Goal: Task Accomplishment & Management: Use online tool/utility

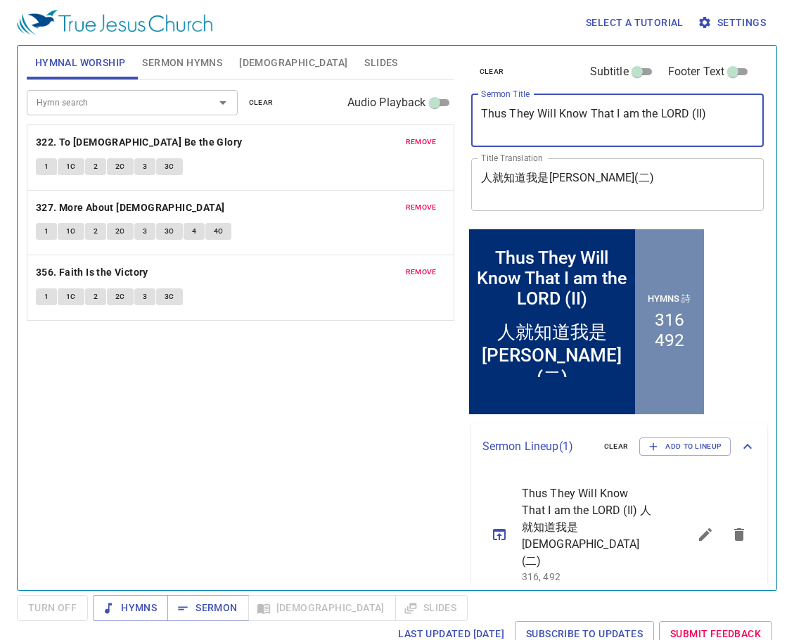
drag, startPoint x: 729, startPoint y: 110, endPoint x: 488, endPoint y: 120, distance: 240.8
click at [480, 114] on div "Thus They Will Know That I am the LORD (II) x Sermon Title" at bounding box center [617, 120] width 293 height 53
paste textarea "神追討以色列罪孽的日子 (二) [The Day that God visits Israel’s Transgressions (II)] / hymn 1…"
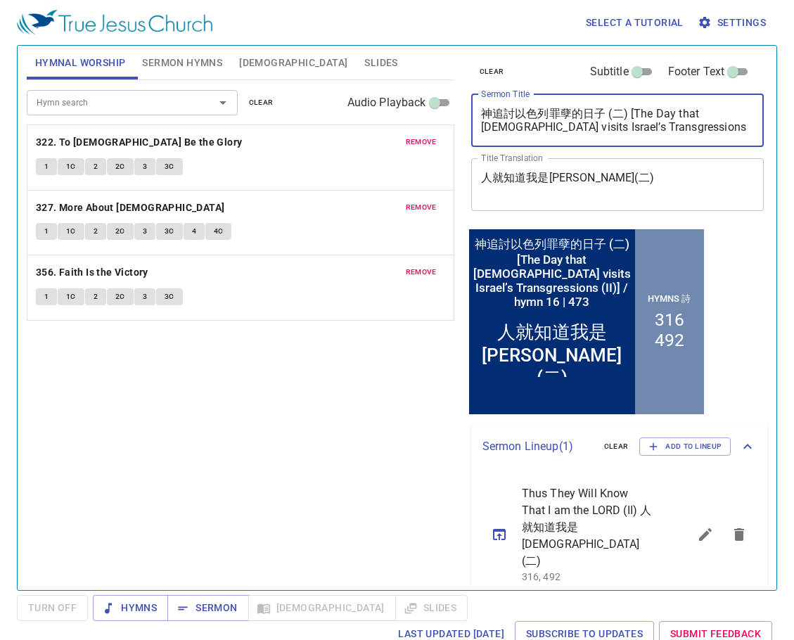
type textarea "神追討以色列罪孽的日子 (二) [The Day that God visits Israel’s Transgressions (II)] / hymn 1…"
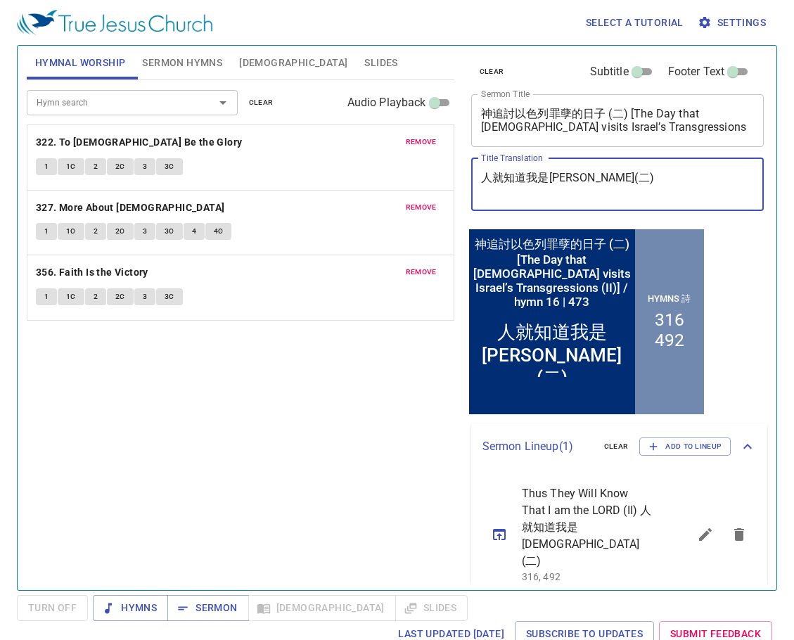
drag, startPoint x: 629, startPoint y: 175, endPoint x: 485, endPoint y: 174, distance: 143.5
click at [476, 174] on div "人就知道我是耶和華(二) x Title Translation" at bounding box center [617, 184] width 293 height 53
paste textarea "神追討以色列罪孽的日子 (二) [The Day that God visits Israel’s Transgressions (II)] / hymn 1…"
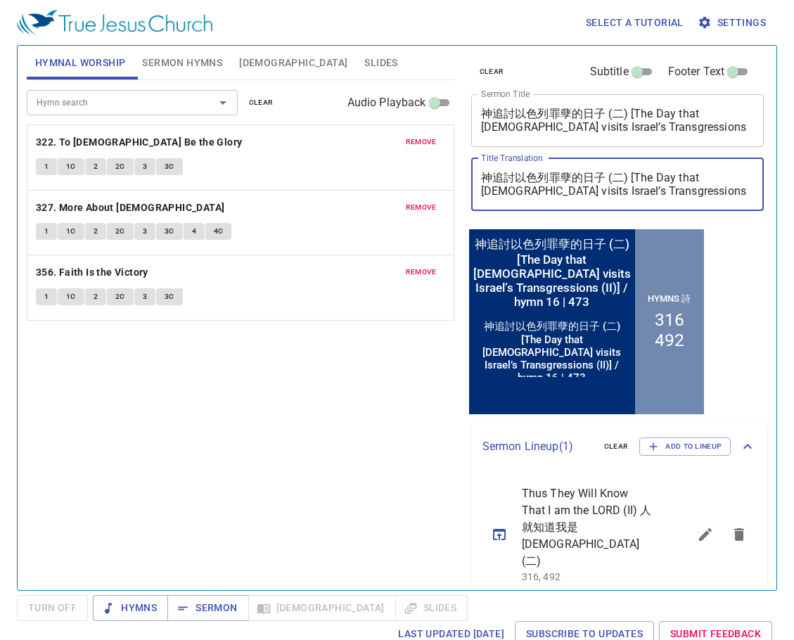
drag, startPoint x: 631, startPoint y: 176, endPoint x: 753, endPoint y: 198, distance: 124.5
click at [753, 198] on div "神追討以色列罪孽的日子 (二) [The Day that God visits Israel’s Transgressions (II)] / hymn 1…" at bounding box center [617, 184] width 293 height 53
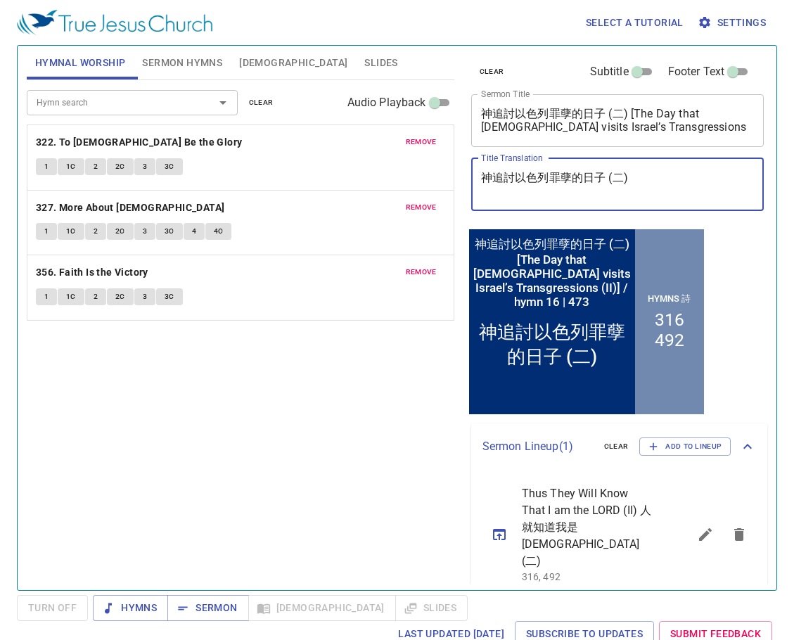
type textarea "神追討以色列罪孽的日子 (二)"
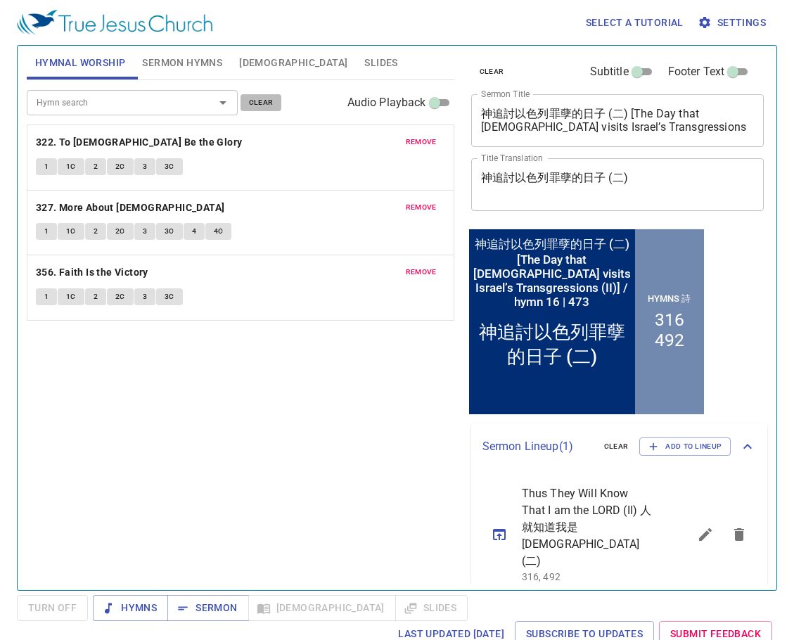
drag, startPoint x: 262, startPoint y: 98, endPoint x: 141, endPoint y: 69, distance: 123.7
click at [261, 97] on span "clear" at bounding box center [261, 102] width 25 height 13
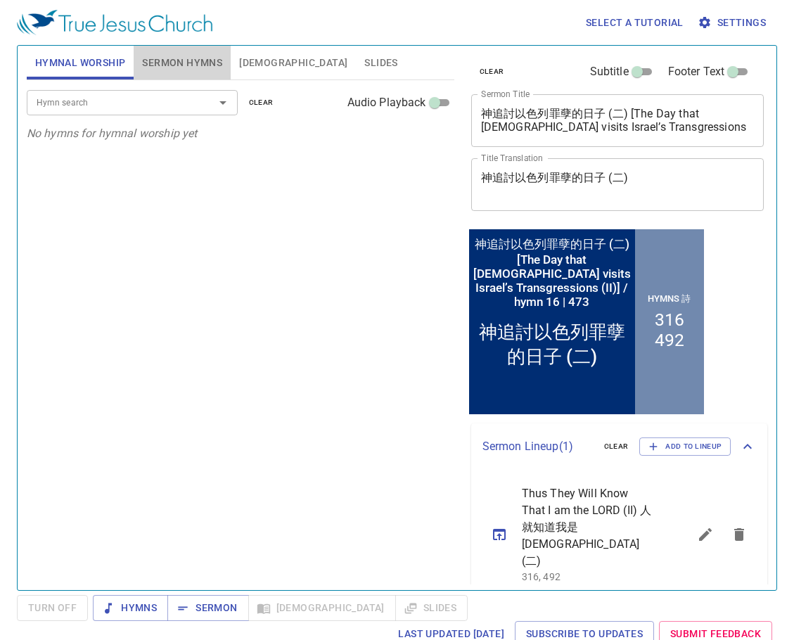
click at [186, 61] on span "Sermon Hymns" at bounding box center [182, 63] width 80 height 18
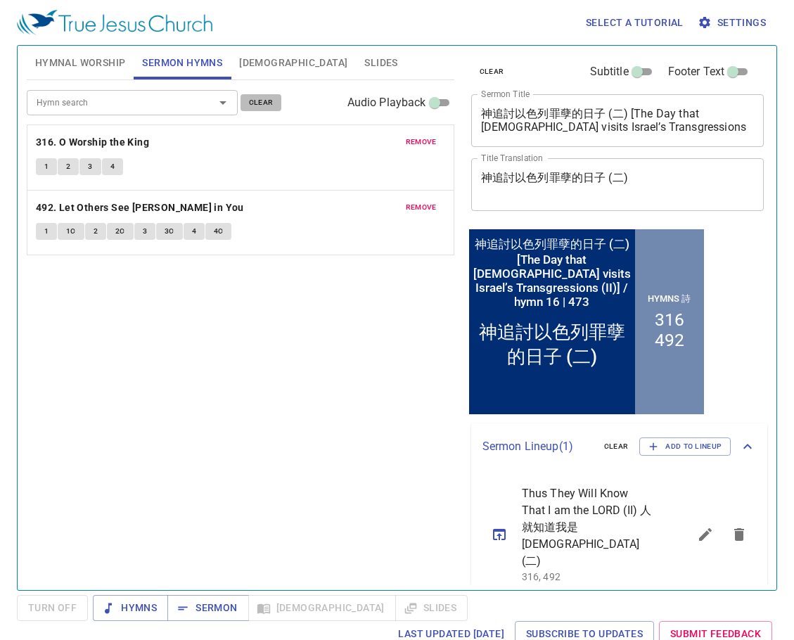
drag, startPoint x: 253, startPoint y: 102, endPoint x: 155, endPoint y: 108, distance: 97.9
click at [252, 102] on span "clear" at bounding box center [261, 102] width 25 height 13
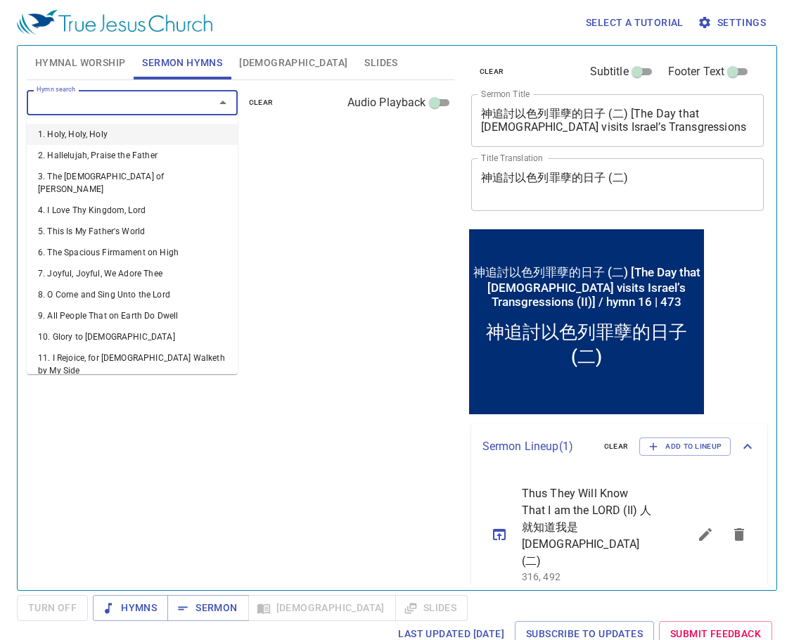
click at [153, 108] on input "Hymn search" at bounding box center [111, 102] width 161 height 16
type input "16"
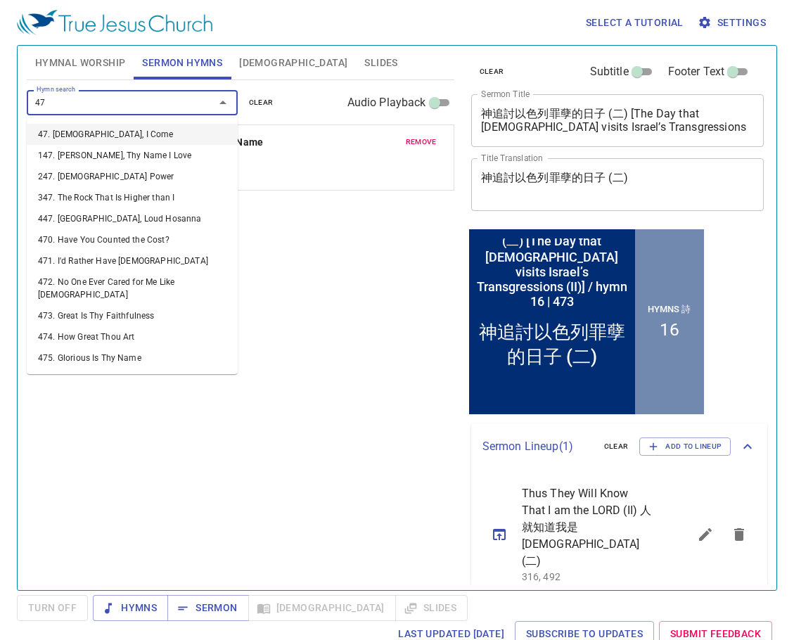
type input "473"
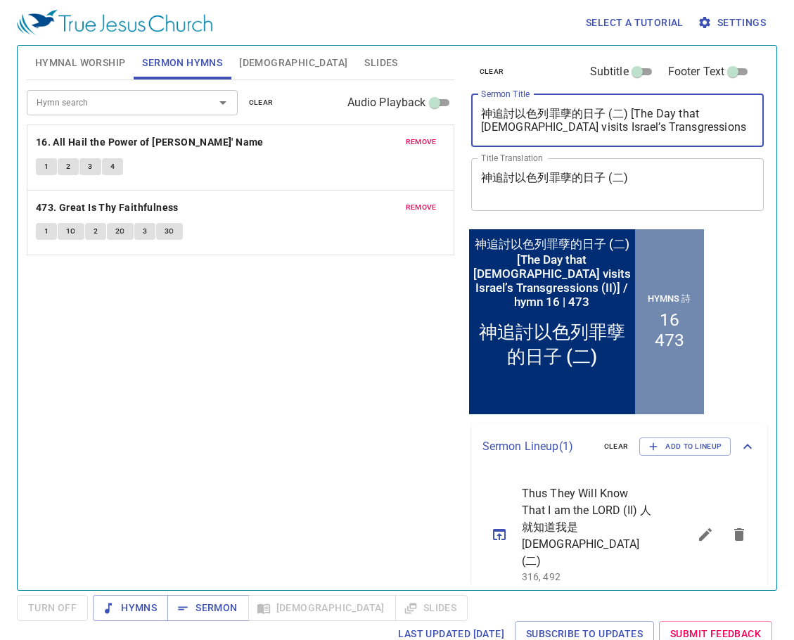
drag, startPoint x: 719, startPoint y: 131, endPoint x: 718, endPoint y: 151, distance: 20.4
click at [626, 129] on textarea "神追討以色列罪孽的日子 (二) [The Day that God visits Israel’s Transgressions (II)] / hymn 1…" at bounding box center [618, 120] width 274 height 27
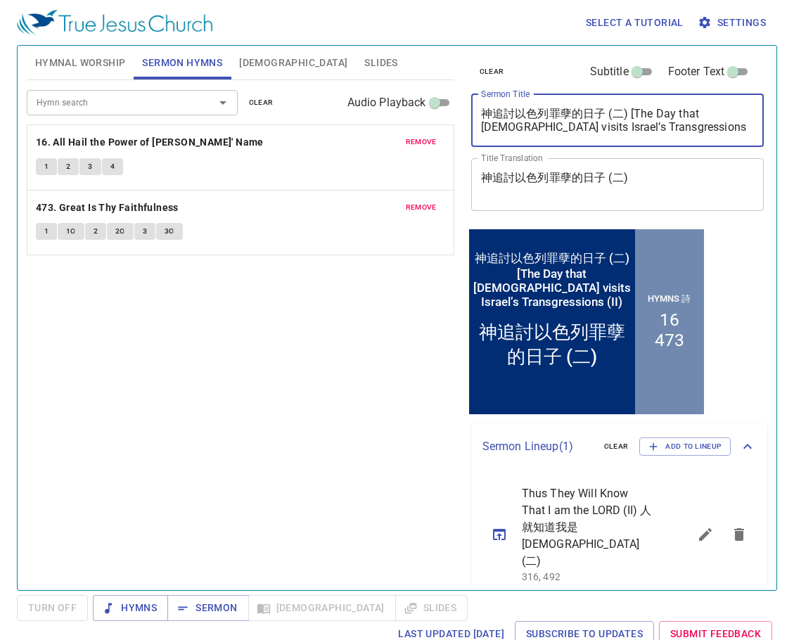
drag, startPoint x: 635, startPoint y: 113, endPoint x: 481, endPoint y: 111, distance: 153.4
click at [481, 111] on textarea "神追討以色列罪孽的日子 (二) [The Day that God visits Israel’s Transgressions (II)" at bounding box center [618, 120] width 274 height 27
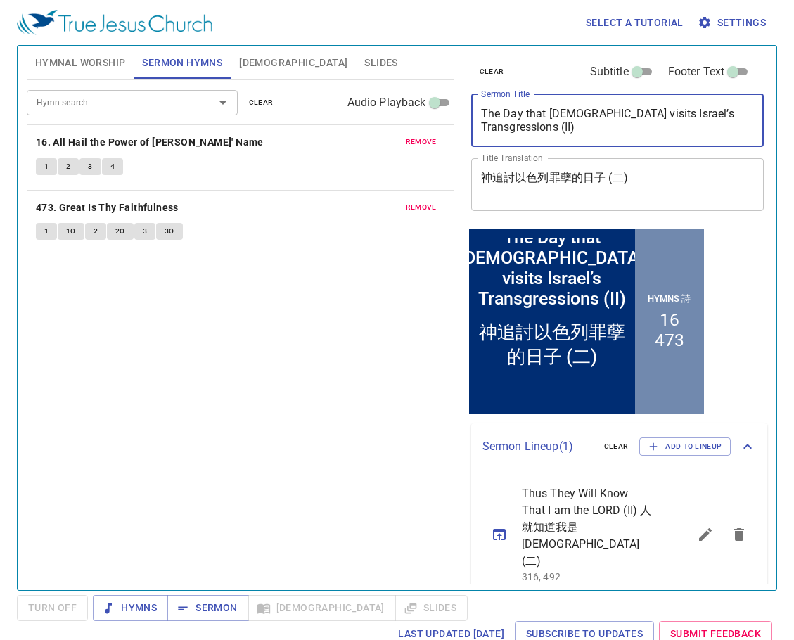
click at [571, 115] on textarea "The Day that God visits Israel’s Transgressions (II)" at bounding box center [618, 120] width 274 height 27
type textarea "The Day that [DEMOGRAPHIC_DATA] Visits Israel’s Transgressions (II)"
click at [392, 428] on div "Hymn search Hymn search clear Audio Playback remove 16. All Hail the Power of J…" at bounding box center [241, 329] width 428 height 498
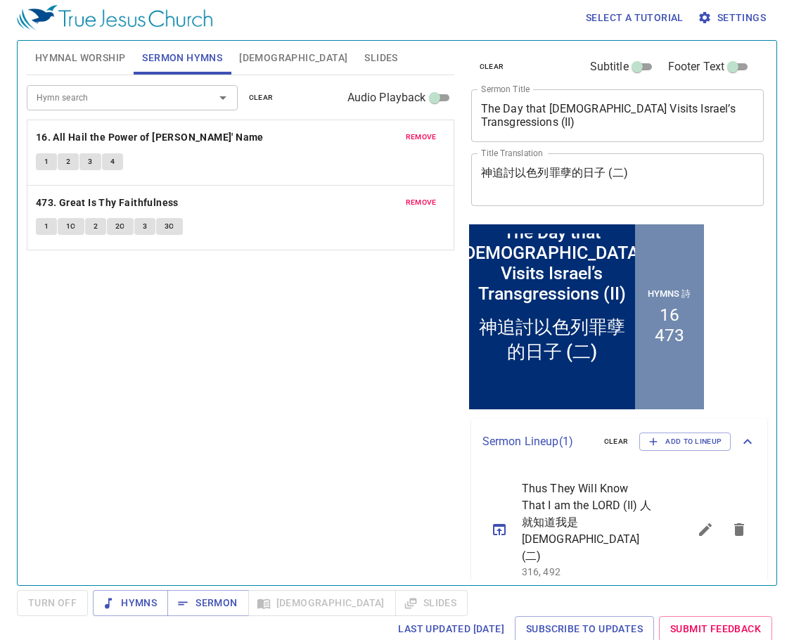
scroll to position [6, 0]
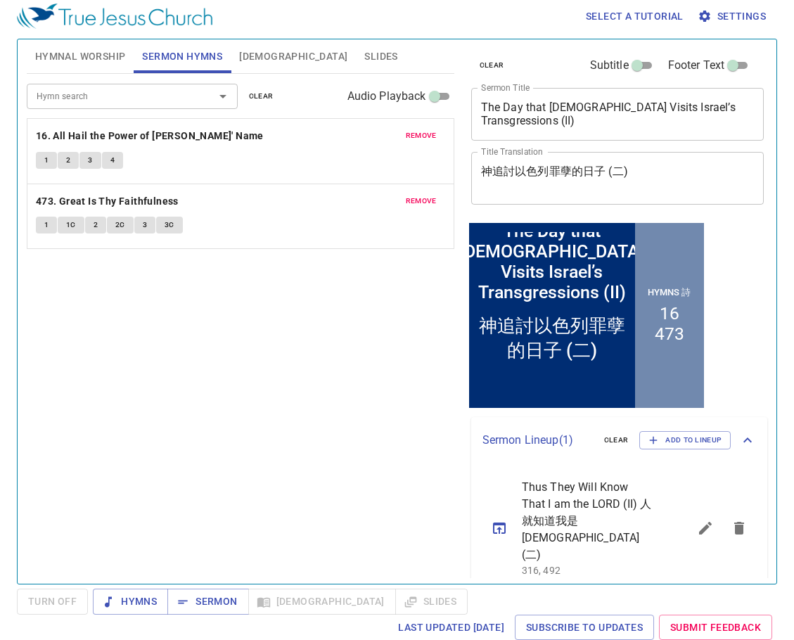
click at [735, 520] on icon "sermon lineup list" at bounding box center [739, 528] width 17 height 17
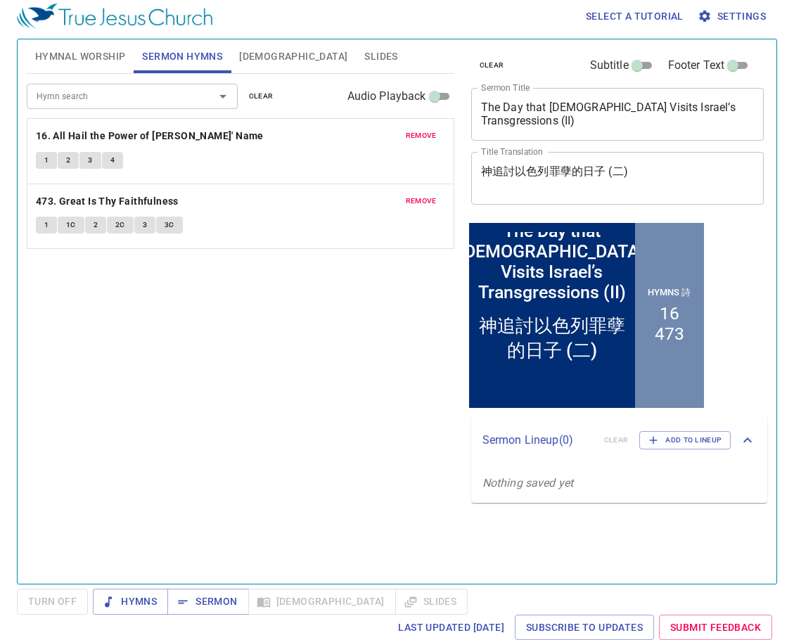
drag, startPoint x: 349, startPoint y: 493, endPoint x: 322, endPoint y: 464, distance: 39.3
click at [348, 492] on div "Hymn search Hymn search clear Audio Playback remove 16. All Hail the Power of J…" at bounding box center [241, 323] width 428 height 498
click at [212, 600] on span "Sermon" at bounding box center [208, 602] width 58 height 18
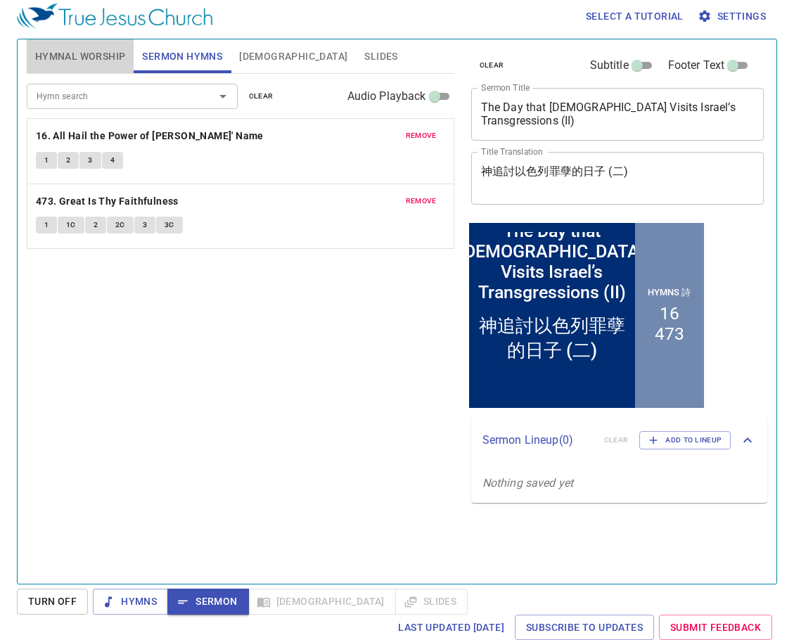
click at [89, 51] on span "Hymnal Worship" at bounding box center [80, 57] width 91 height 18
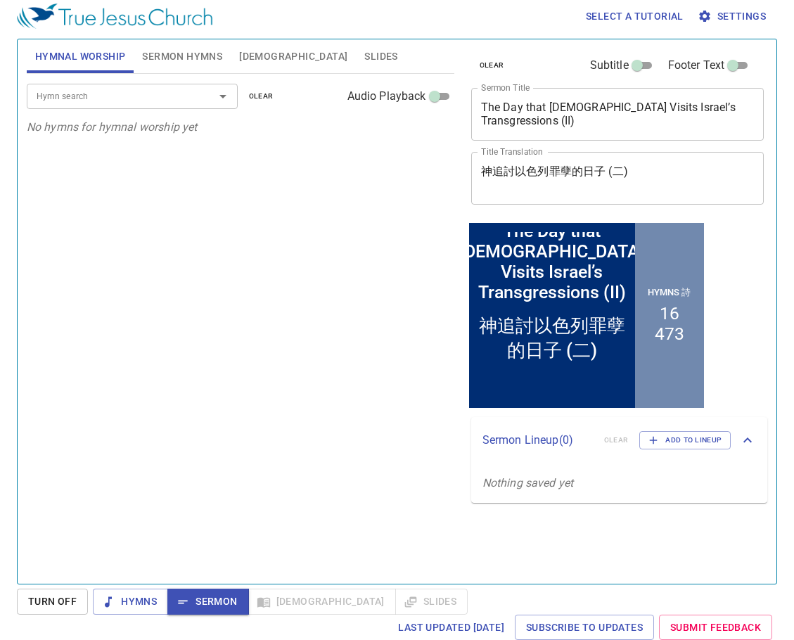
click at [331, 256] on div "Hymn search Hymn search clear Audio Playback No hymns for hymnal worship yet" at bounding box center [241, 323] width 428 height 498
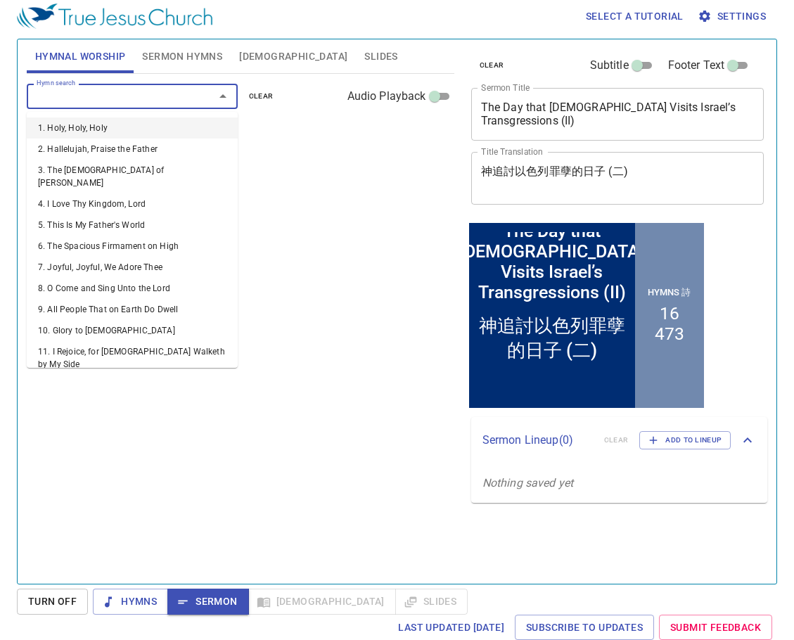
click at [101, 101] on input "Hymn search" at bounding box center [111, 96] width 161 height 16
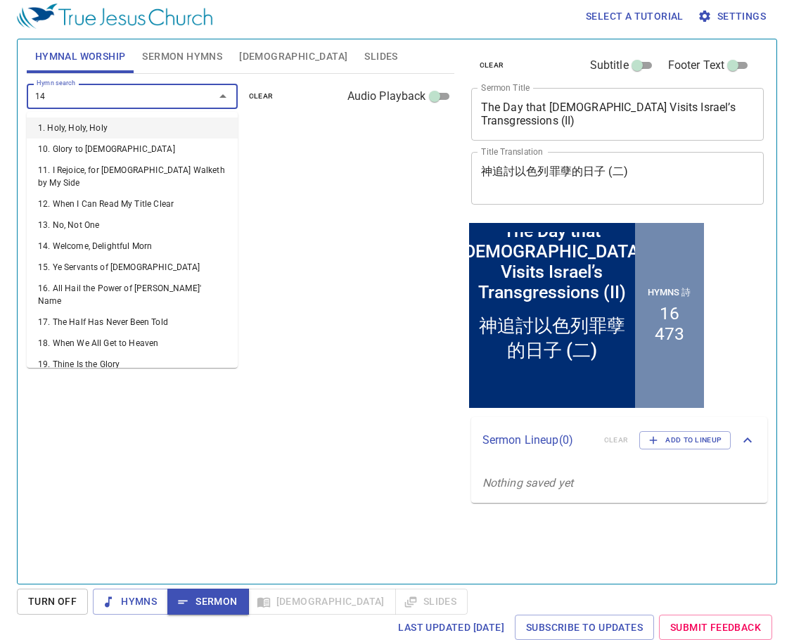
type input "145"
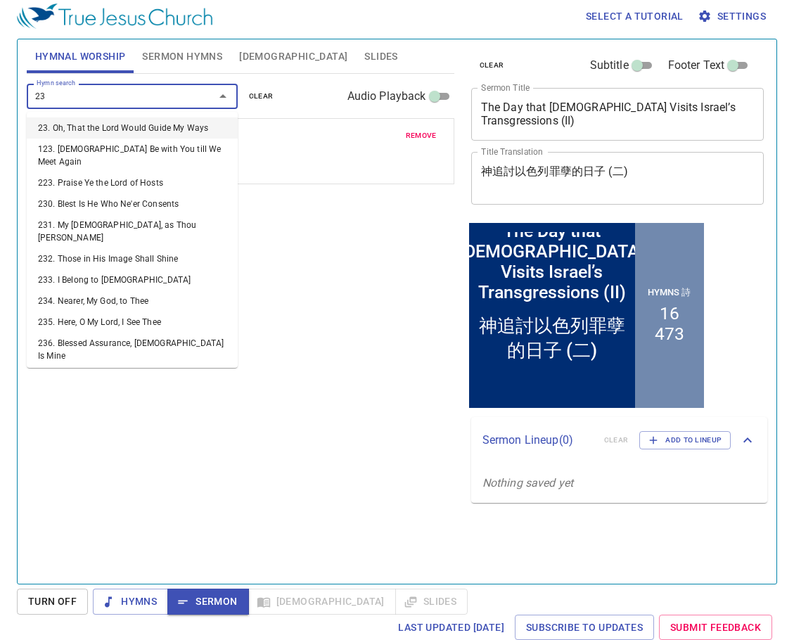
type input "236"
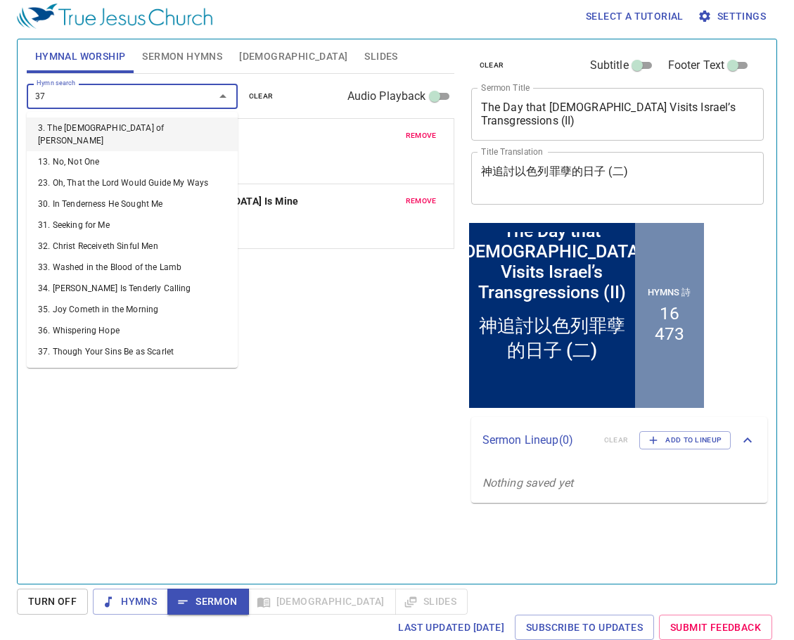
type input "378"
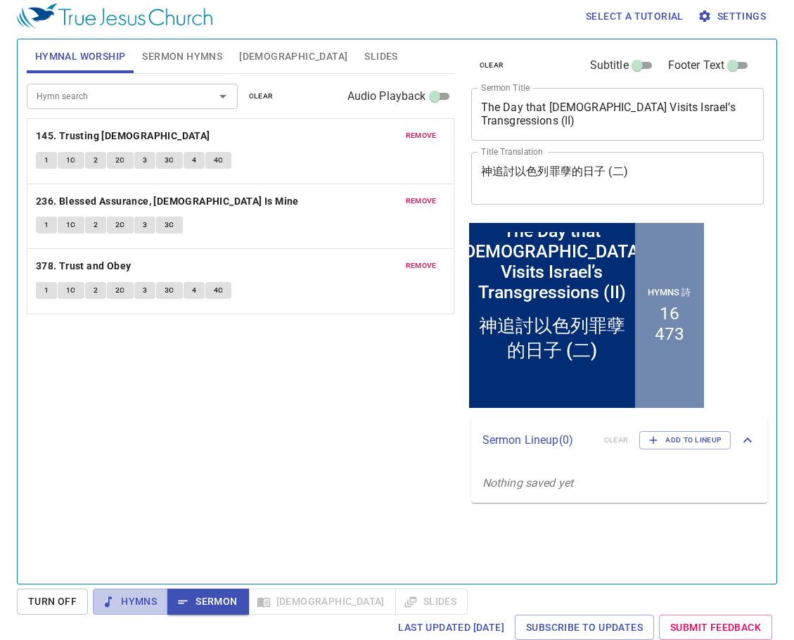
drag, startPoint x: 129, startPoint y: 599, endPoint x: 293, endPoint y: 547, distance: 171.8
click at [135, 596] on span "Hymns" at bounding box center [130, 602] width 53 height 18
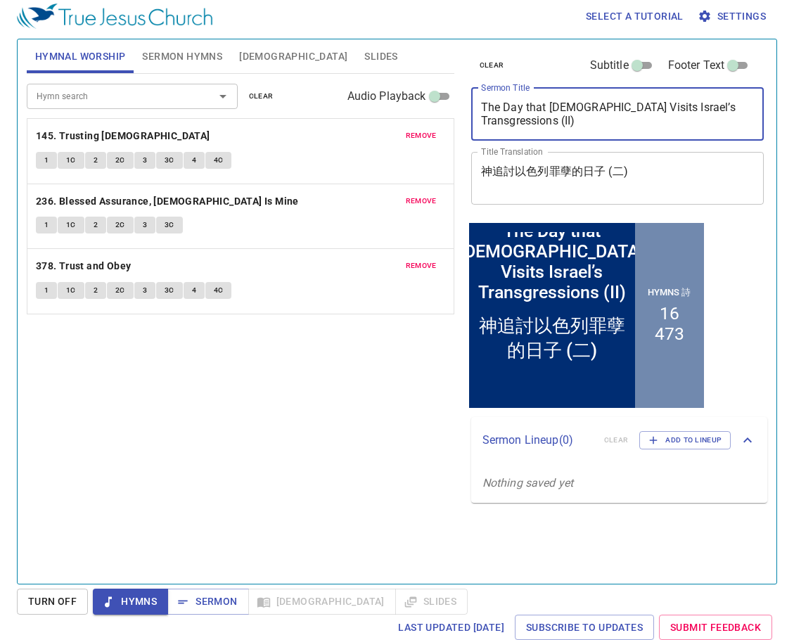
drag, startPoint x: 740, startPoint y: 106, endPoint x: 469, endPoint y: 113, distance: 271.0
click at [470, 113] on div "clear Subtitle Footer Text Sermon Title The Day that God Visits Israel’s Transg…" at bounding box center [617, 129] width 303 height 180
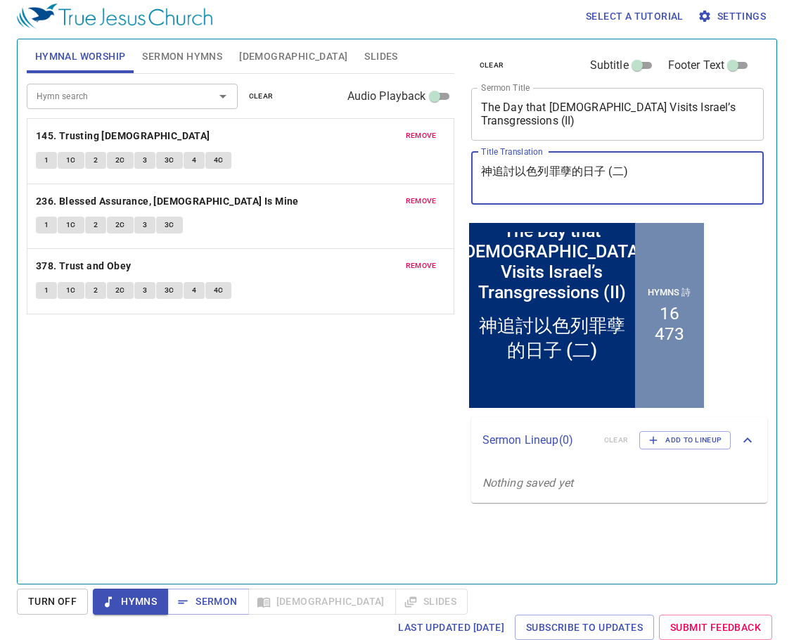
drag, startPoint x: 661, startPoint y: 175, endPoint x: 471, endPoint y: 177, distance: 190.0
click at [464, 184] on div "clear Subtitle Footer Text Sermon Title The Day that God Visits Israel’s Transg…" at bounding box center [617, 306] width 314 height 545
click at [340, 412] on div "Hymn search Hymn search clear Audio Playback remove 145. Trusting Jesus 1 1C 2 …" at bounding box center [241, 323] width 428 height 498
drag, startPoint x: 228, startPoint y: 434, endPoint x: 236, endPoint y: 428, distance: 10.6
click at [236, 428] on div "Hymn search Hymn search clear Audio Playback remove 145. Trusting Jesus 1 1C 2 …" at bounding box center [241, 323] width 428 height 498
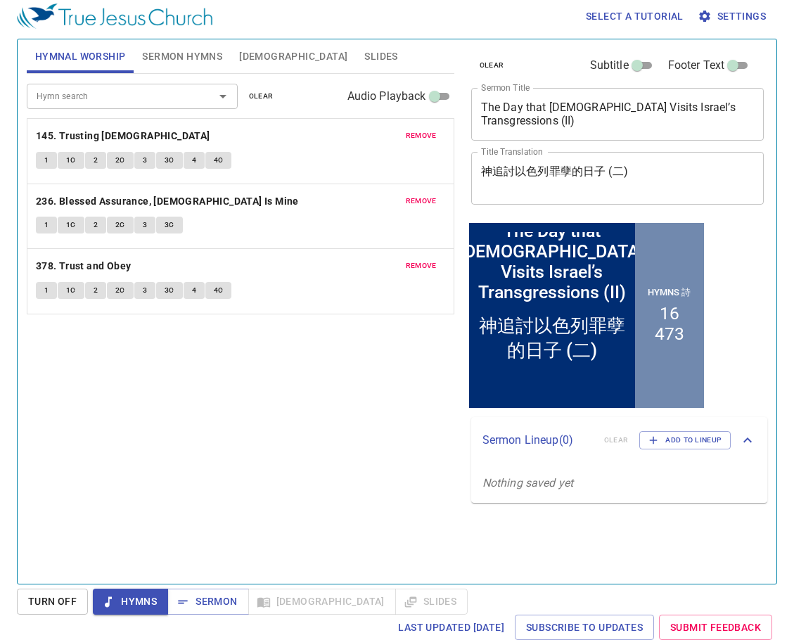
click at [390, 430] on div "Hymn search Hymn search clear Audio Playback remove 145. Trusting Jesus 1 1C 2 …" at bounding box center [241, 323] width 428 height 498
drag, startPoint x: 750, startPoint y: 111, endPoint x: 469, endPoint y: 111, distance: 280.7
click at [469, 111] on div "clear Subtitle Footer Text Sermon Title The Day that God Visits Israel’s Transg…" at bounding box center [617, 129] width 303 height 180
drag, startPoint x: 658, startPoint y: 169, endPoint x: 467, endPoint y: 169, distance: 191.4
click at [467, 169] on div "clear Subtitle Footer Text Sermon Title The Day that God Visits Israel’s Transg…" at bounding box center [617, 129] width 303 height 180
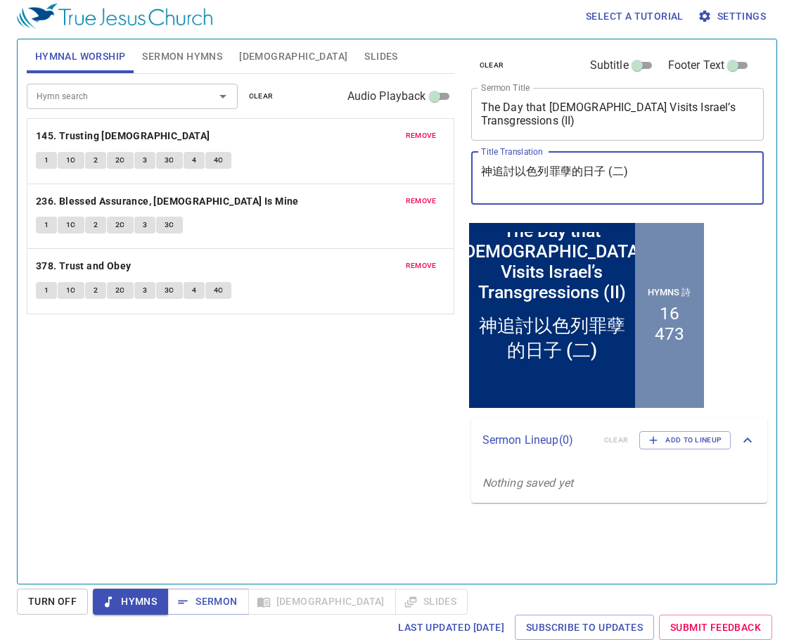
drag, startPoint x: 75, startPoint y: 137, endPoint x: 94, endPoint y: 152, distance: 24.1
click at [75, 137] on b "145. Trusting [DEMOGRAPHIC_DATA]" at bounding box center [123, 136] width 174 height 18
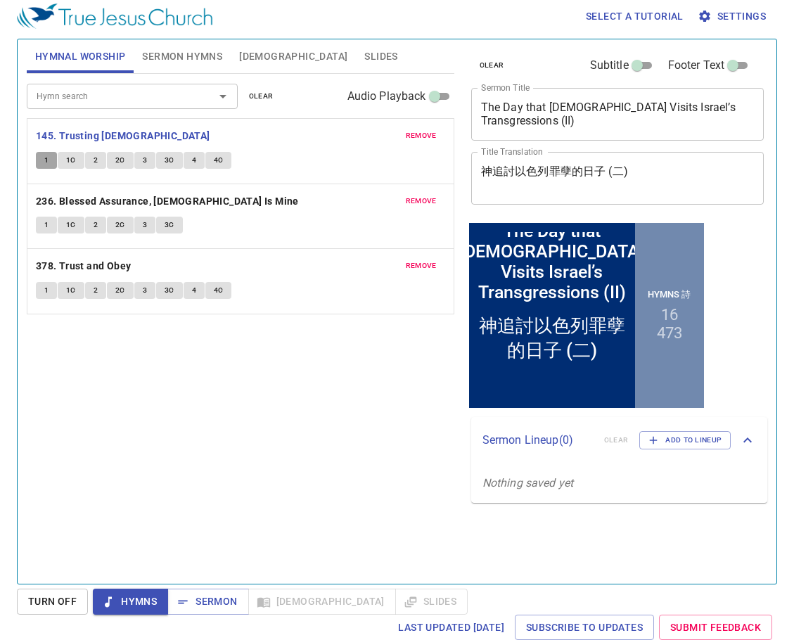
click at [44, 159] on span "1" at bounding box center [46, 160] width 4 height 13
click at [75, 159] on span "1C" at bounding box center [71, 160] width 10 height 13
click at [89, 160] on button "2" at bounding box center [95, 160] width 21 height 17
click at [117, 165] on span "2C" at bounding box center [120, 160] width 10 height 13
click at [144, 160] on span "3" at bounding box center [145, 160] width 4 height 13
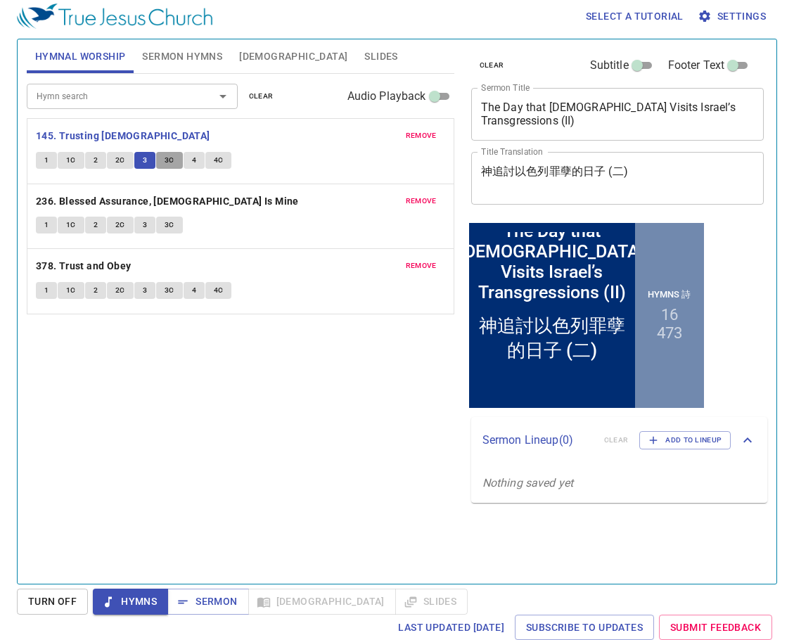
click at [168, 160] on span "3C" at bounding box center [170, 160] width 10 height 13
click at [196, 160] on button "4" at bounding box center [194, 160] width 21 height 17
click at [219, 158] on span "4C" at bounding box center [219, 160] width 10 height 13
click at [177, 198] on b "236. Blessed Assurance, [DEMOGRAPHIC_DATA] Is Mine" at bounding box center [167, 202] width 263 height 18
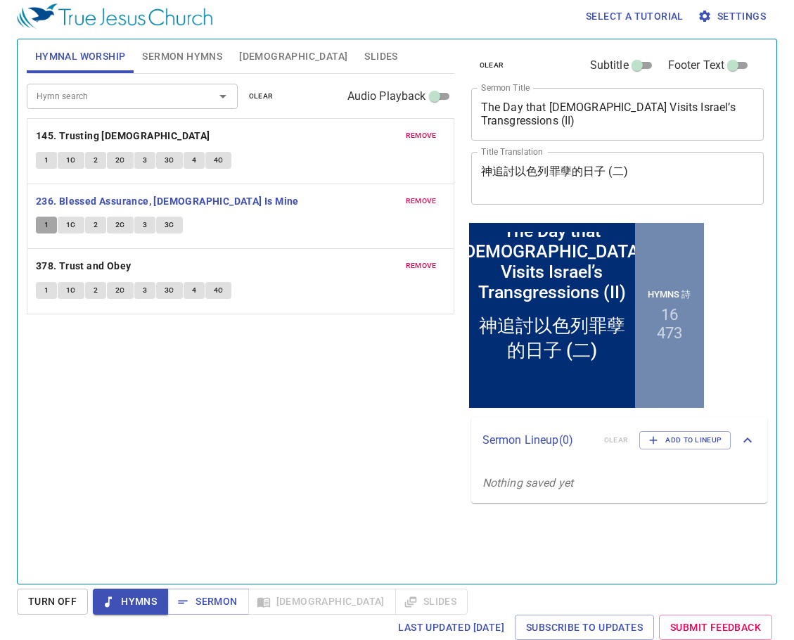
click at [45, 227] on span "1" at bounding box center [46, 225] width 4 height 13
click at [70, 227] on span "1C" at bounding box center [71, 225] width 10 height 13
click at [91, 222] on button "2" at bounding box center [95, 225] width 21 height 17
click at [119, 222] on span "2C" at bounding box center [120, 225] width 10 height 13
click at [146, 226] on span "3" at bounding box center [145, 225] width 4 height 13
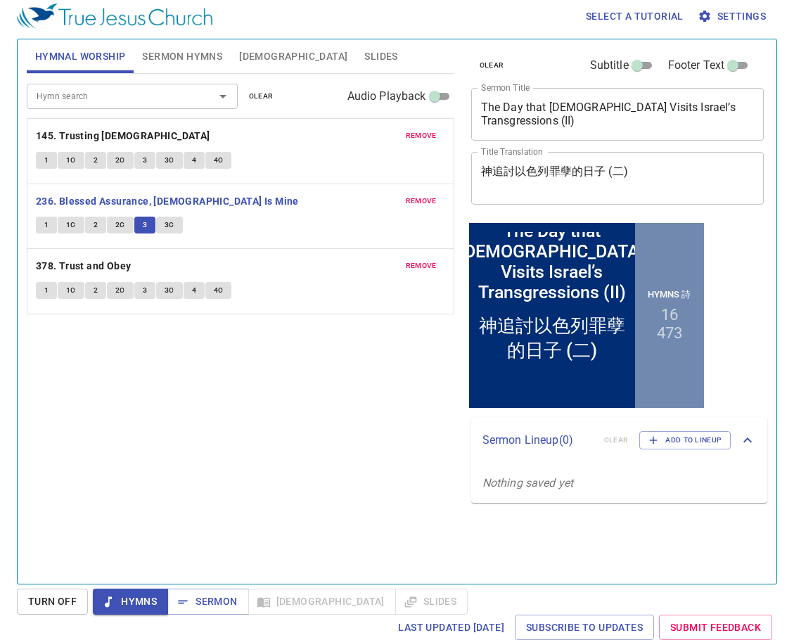
click at [166, 223] on span "3C" at bounding box center [170, 225] width 10 height 13
click at [109, 260] on b "378. Trust and Obey" at bounding box center [84, 266] width 96 height 18
click at [44, 292] on button "1" at bounding box center [46, 290] width 21 height 17
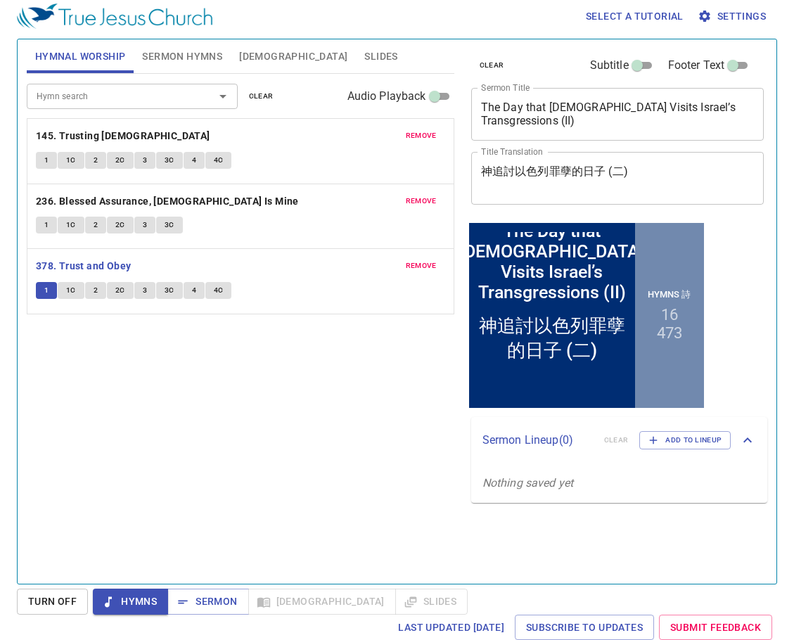
click at [68, 288] on span "1C" at bounding box center [71, 290] width 10 height 13
click at [96, 293] on span "2" at bounding box center [96, 290] width 4 height 13
click at [122, 293] on span "2C" at bounding box center [120, 290] width 10 height 13
click at [143, 289] on span "3" at bounding box center [145, 290] width 4 height 13
click at [172, 293] on span "3C" at bounding box center [170, 290] width 10 height 13
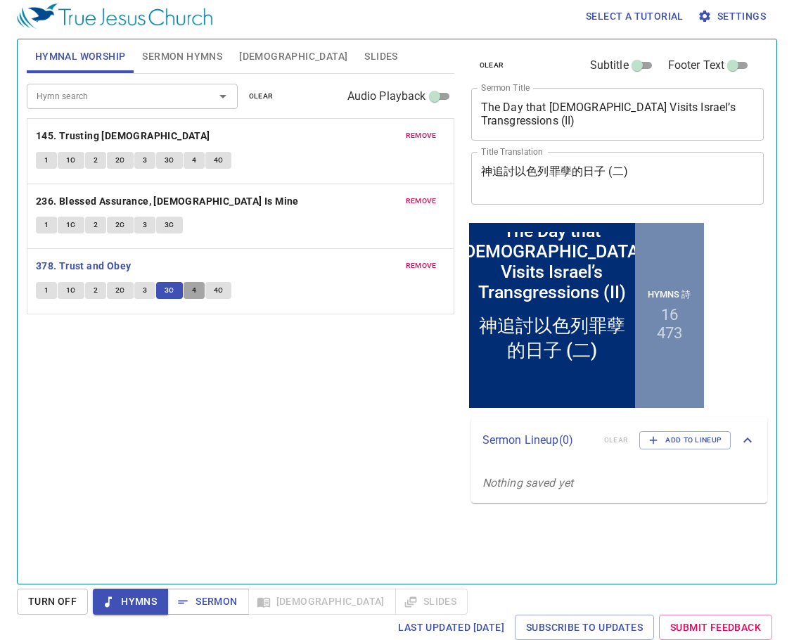
click at [193, 289] on span "4" at bounding box center [194, 290] width 4 height 13
click at [222, 292] on button "4C" at bounding box center [218, 290] width 27 height 17
click at [143, 595] on span "Hymns" at bounding box center [130, 602] width 53 height 18
click at [213, 600] on span "Sermon" at bounding box center [208, 602] width 58 height 18
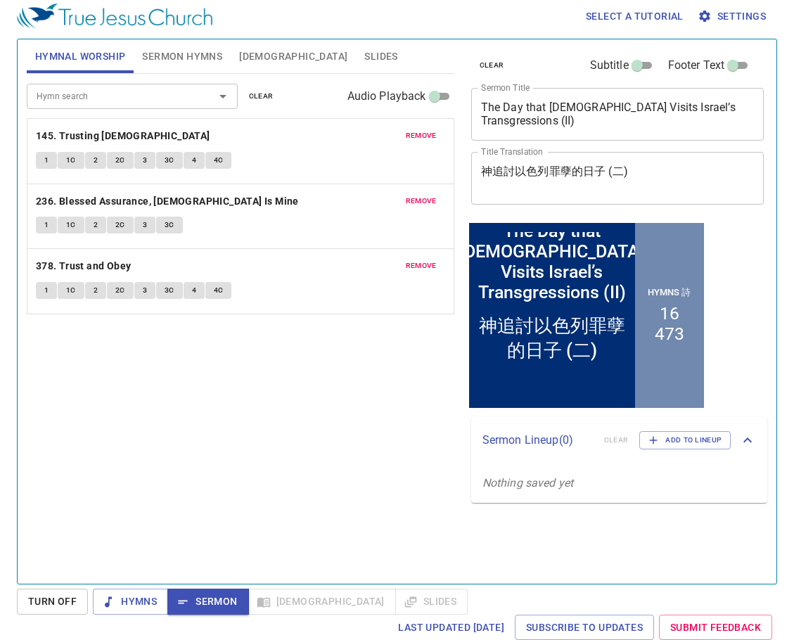
click at [203, 63] on span "Sermon Hymns" at bounding box center [182, 57] width 80 height 18
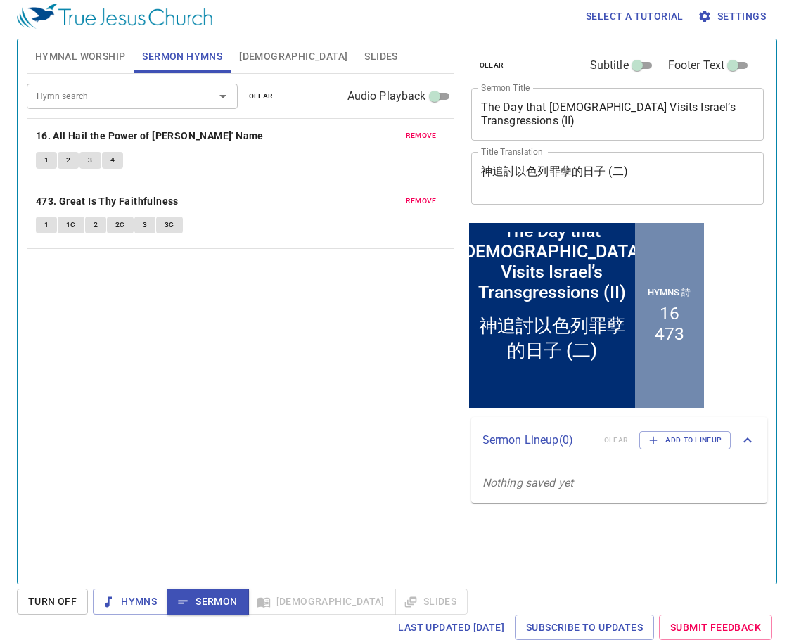
click at [46, 160] on span "1" at bounding box center [46, 160] width 4 height 13
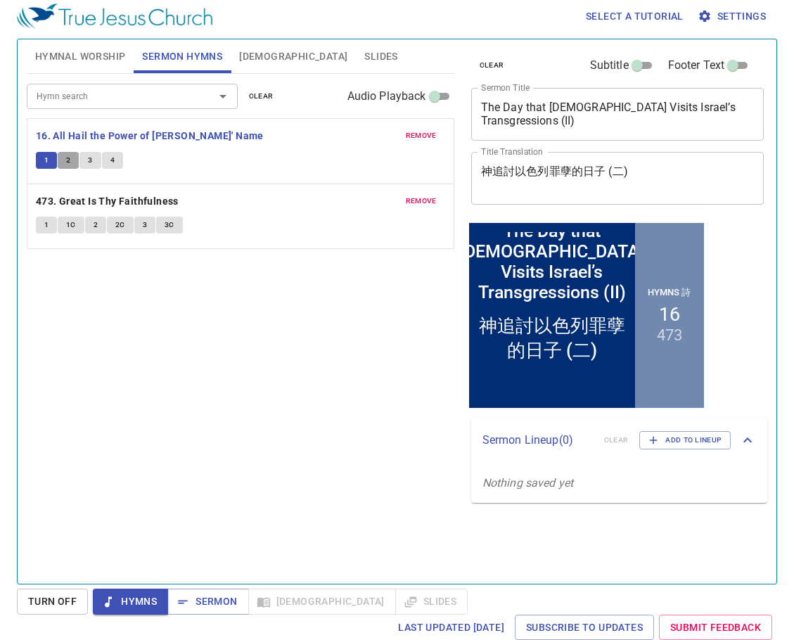
click at [68, 162] on span "2" at bounding box center [68, 160] width 4 height 13
drag, startPoint x: 91, startPoint y: 155, endPoint x: 79, endPoint y: 149, distance: 13.2
click at [90, 155] on span "3" at bounding box center [90, 160] width 4 height 13
click at [107, 163] on button "4" at bounding box center [112, 160] width 21 height 17
click at [223, 599] on span "Sermon" at bounding box center [208, 602] width 58 height 18
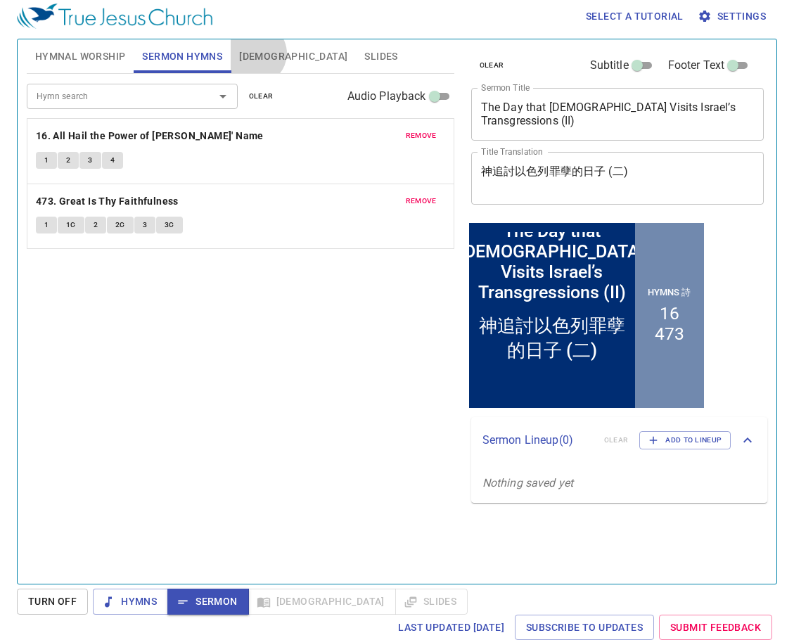
click at [255, 53] on span "[DEMOGRAPHIC_DATA]" at bounding box center [293, 57] width 108 height 18
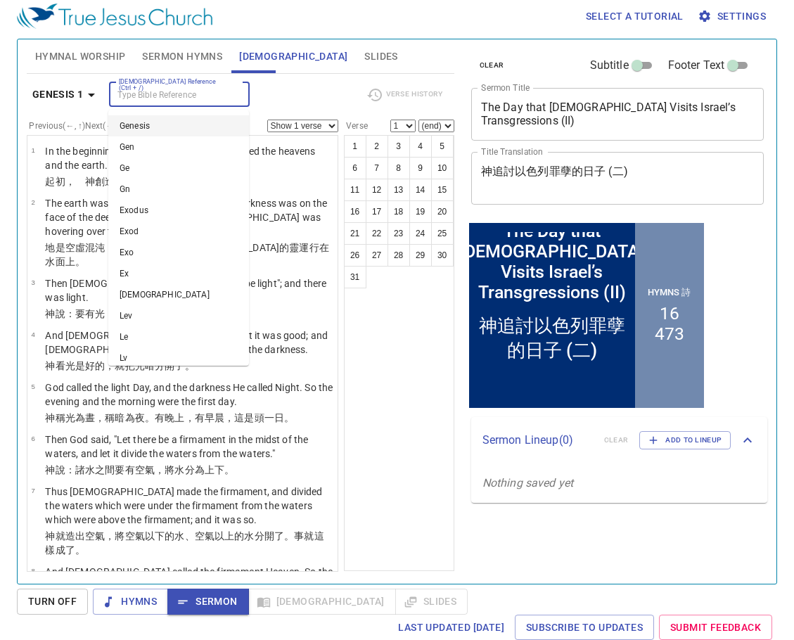
click at [170, 96] on input "[DEMOGRAPHIC_DATA] Reference (Ctrl + /)" at bounding box center [167, 95] width 109 height 16
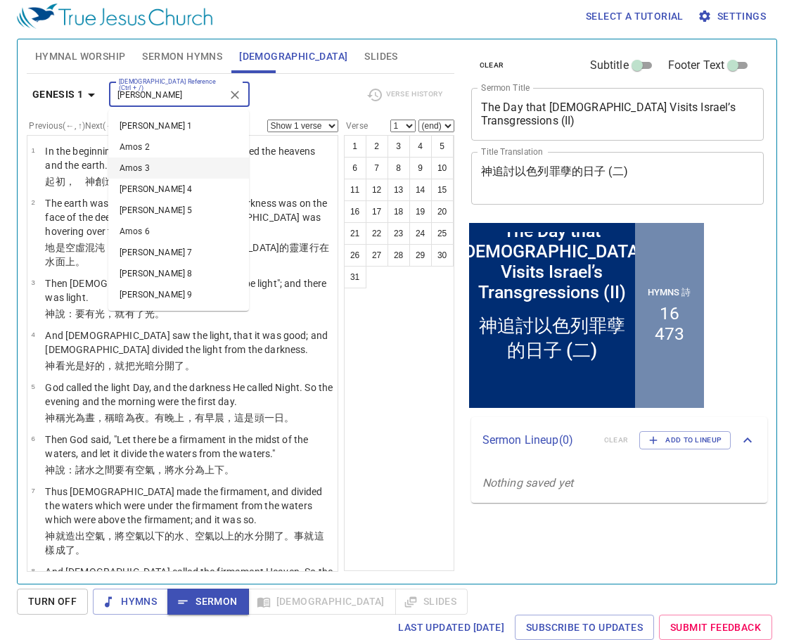
click at [158, 166] on li "Amos 3" at bounding box center [178, 168] width 141 height 21
type input "amos"
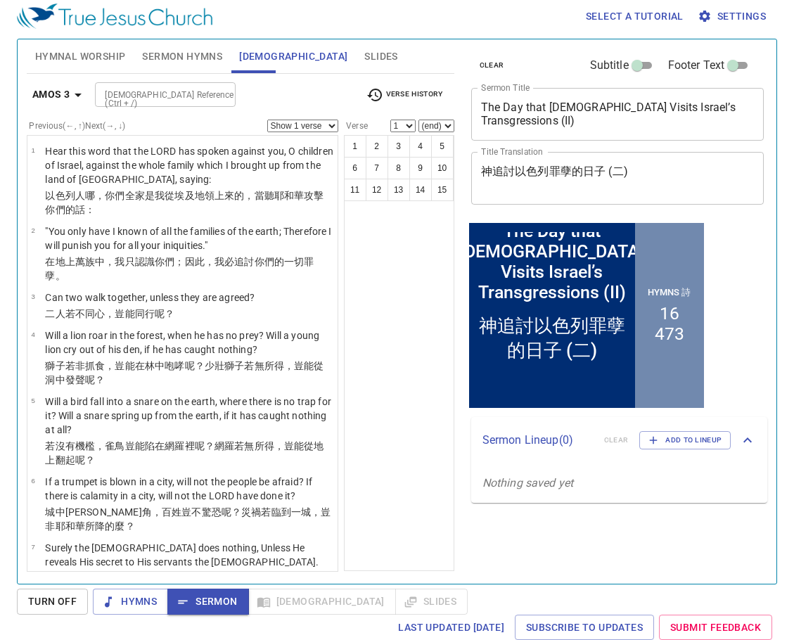
click at [364, 53] on span "Slides" at bounding box center [380, 57] width 33 height 18
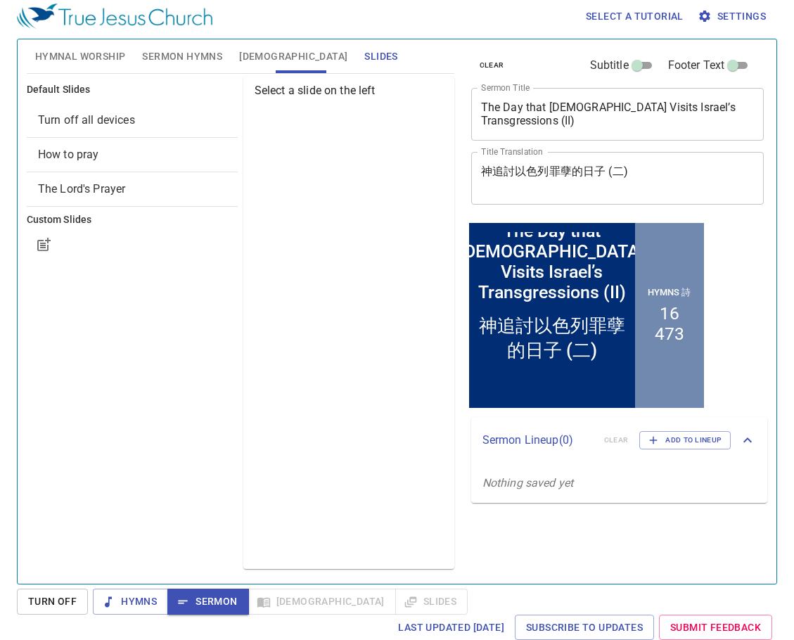
click at [111, 157] on span "How to pray" at bounding box center [132, 154] width 189 height 17
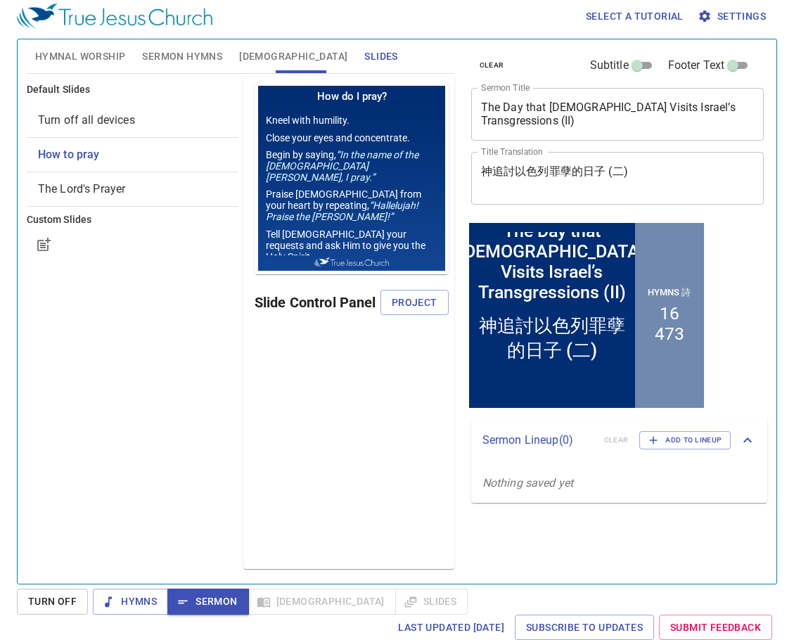
scroll to position [0, 0]
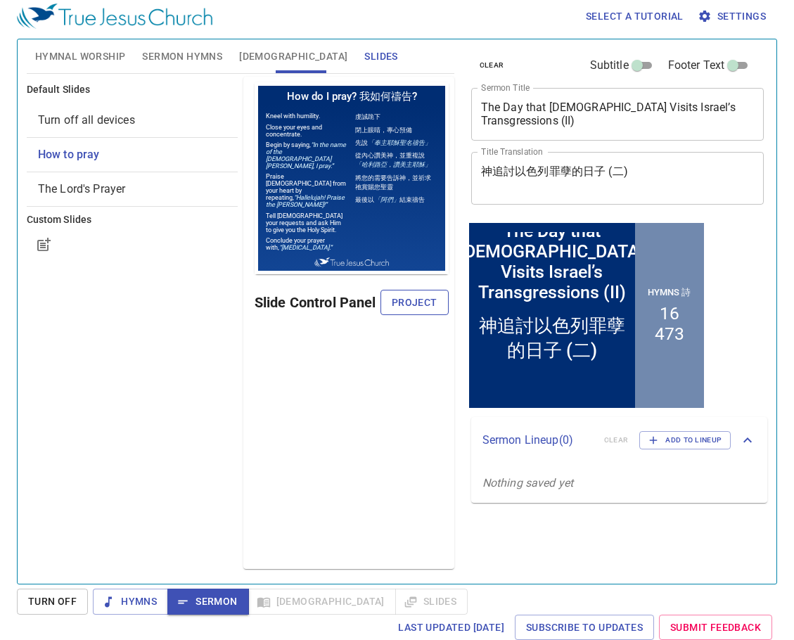
click at [428, 299] on span "Project" at bounding box center [415, 303] width 46 height 18
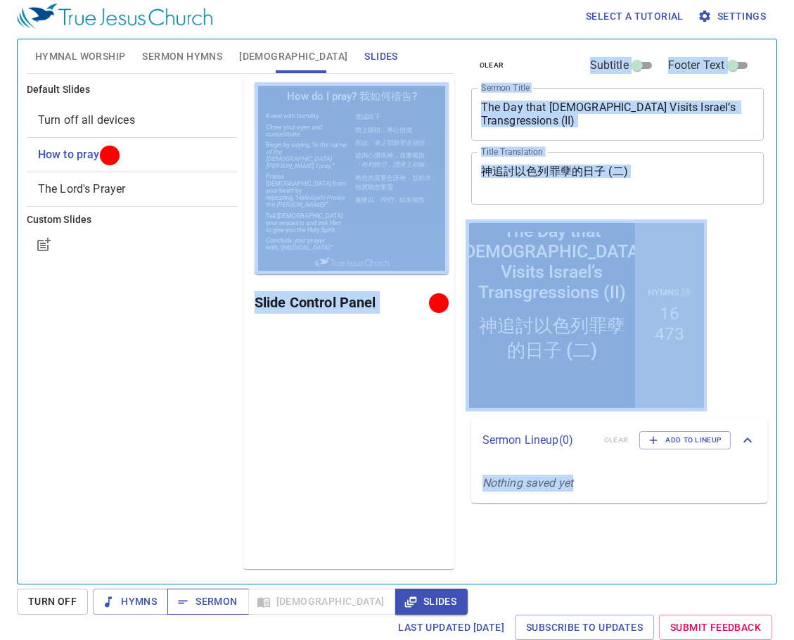
drag, startPoint x: 224, startPoint y: 586, endPoint x: 200, endPoint y: 601, distance: 28.5
click at [220, 587] on div "Select a tutorial Settings Hymnal Worship Sermon Hymns Bible Slides Hymn search…" at bounding box center [397, 314] width 794 height 640
click at [208, 589] on button "Sermon" at bounding box center [207, 602] width 81 height 26
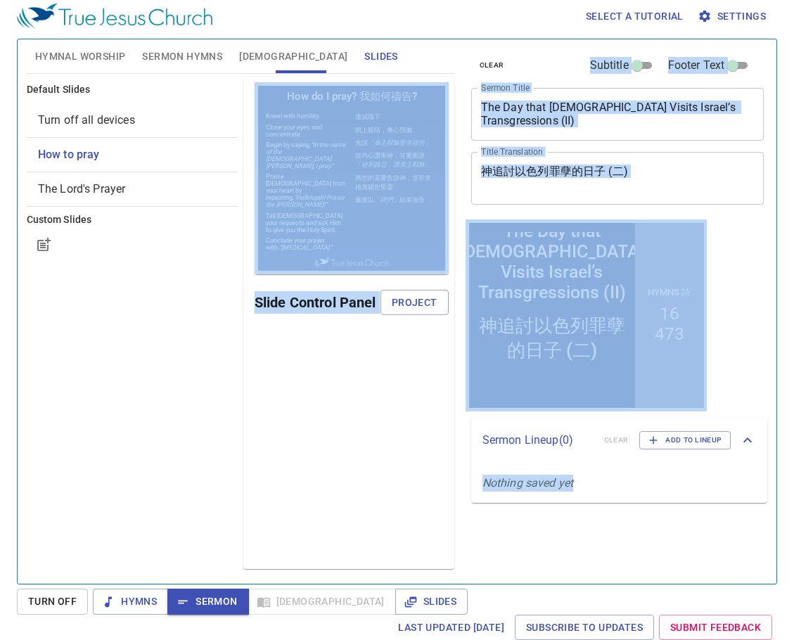
click at [267, 470] on div "Preview Only Slide Control Panel Project" at bounding box center [348, 323] width 211 height 492
click at [266, 42] on button "[DEMOGRAPHIC_DATA]" at bounding box center [293, 56] width 125 height 34
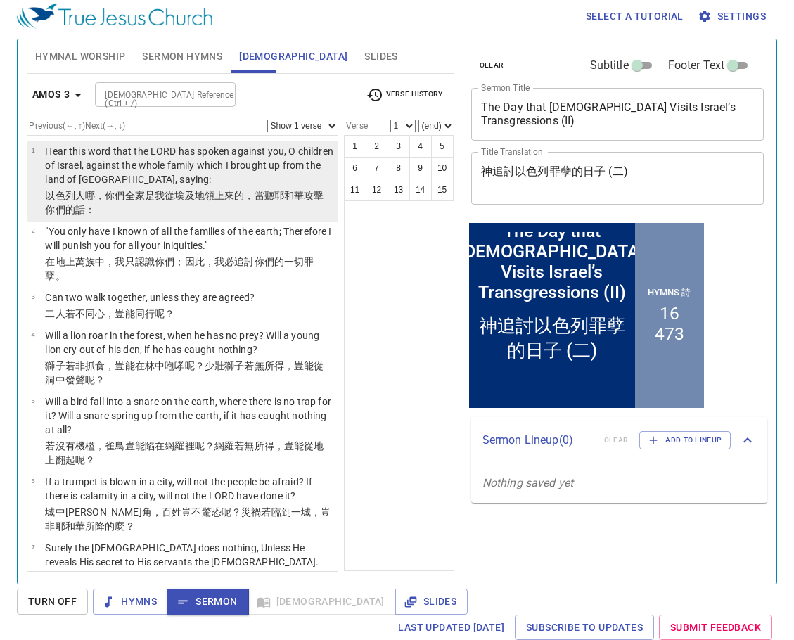
click at [260, 182] on p "Hear this word that the LORD has spoken against you, O children of Israel, agai…" at bounding box center [189, 165] width 288 height 42
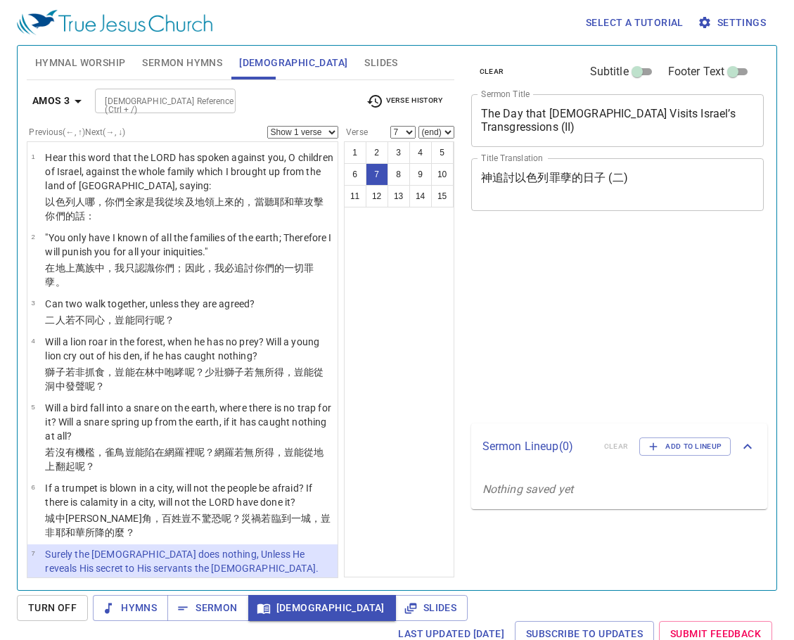
select select "7"
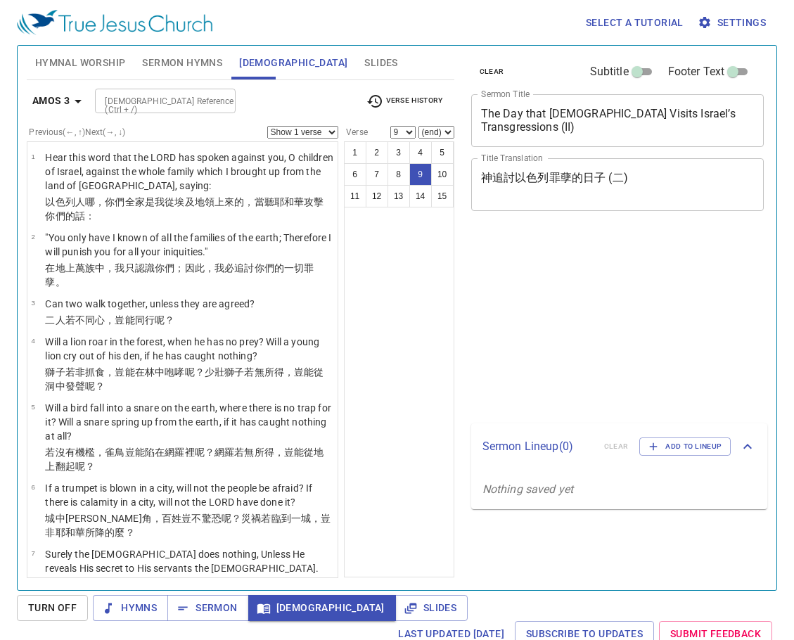
select select "9"
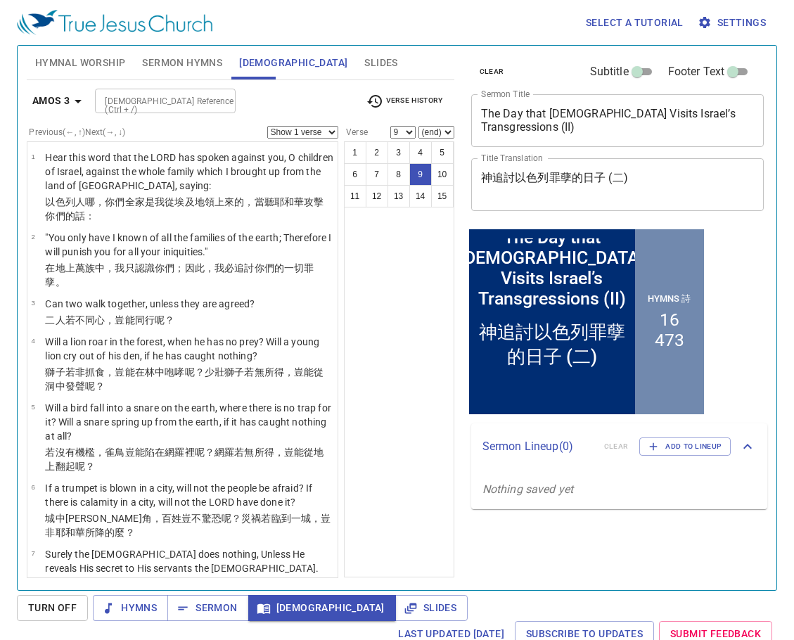
scroll to position [211, 0]
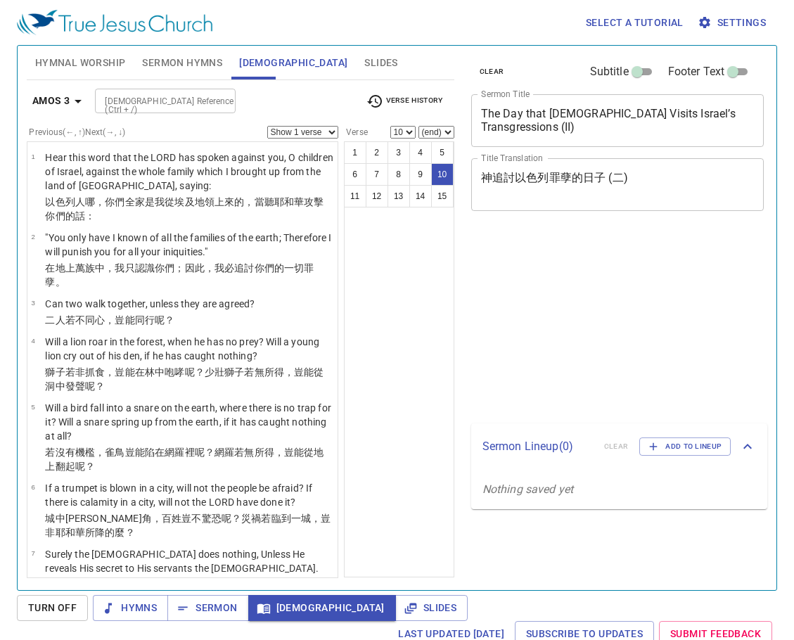
select select "10"
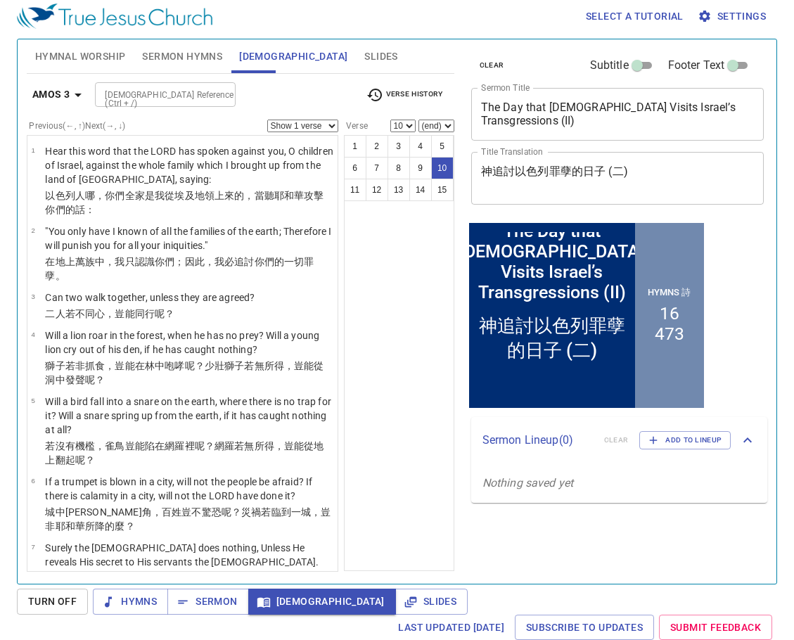
scroll to position [492, 0]
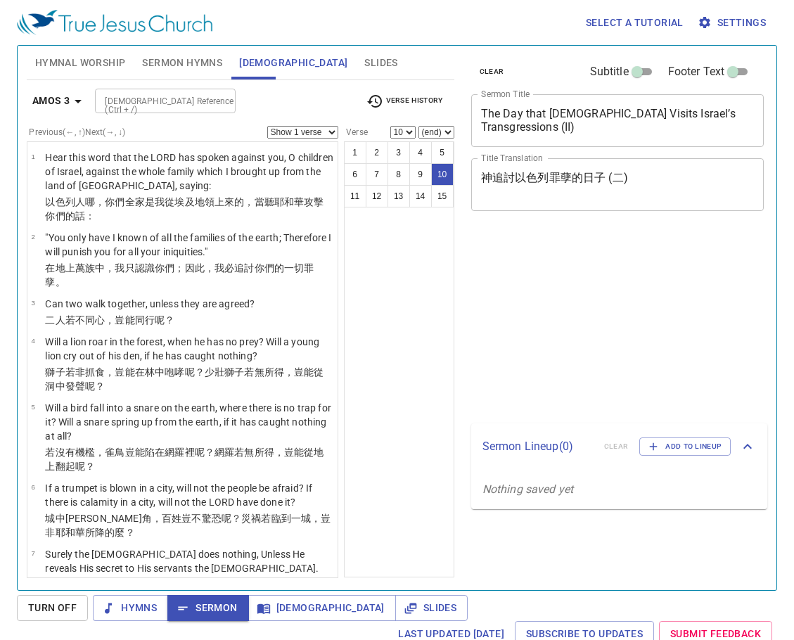
select select "10"
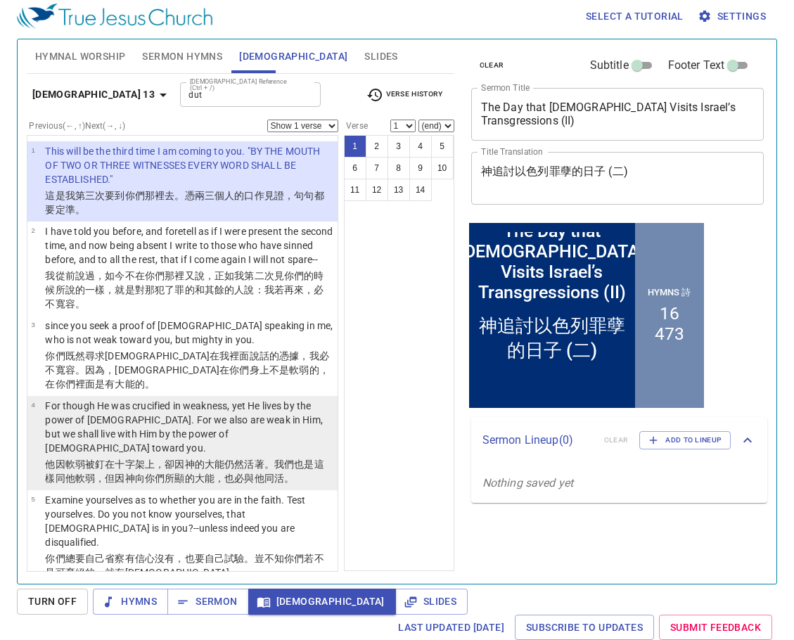
scroll to position [6, 0]
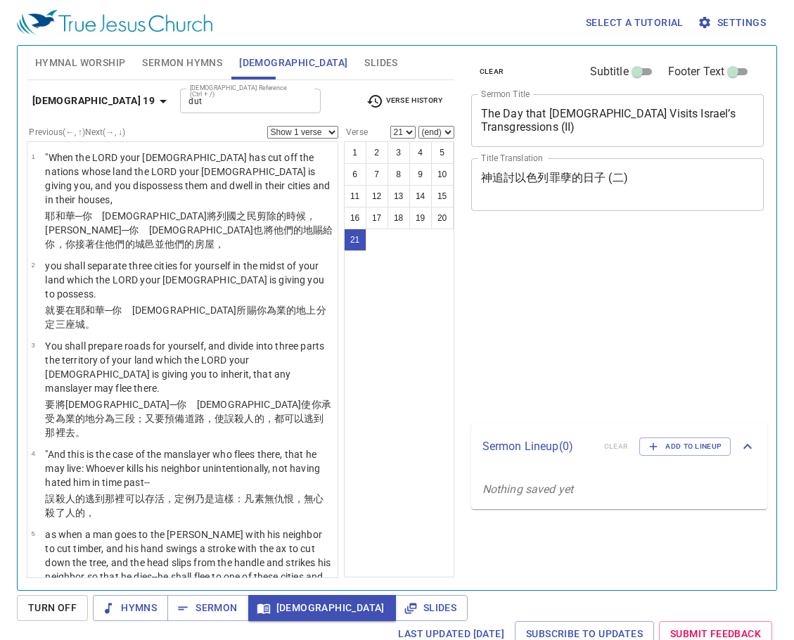
select select "21"
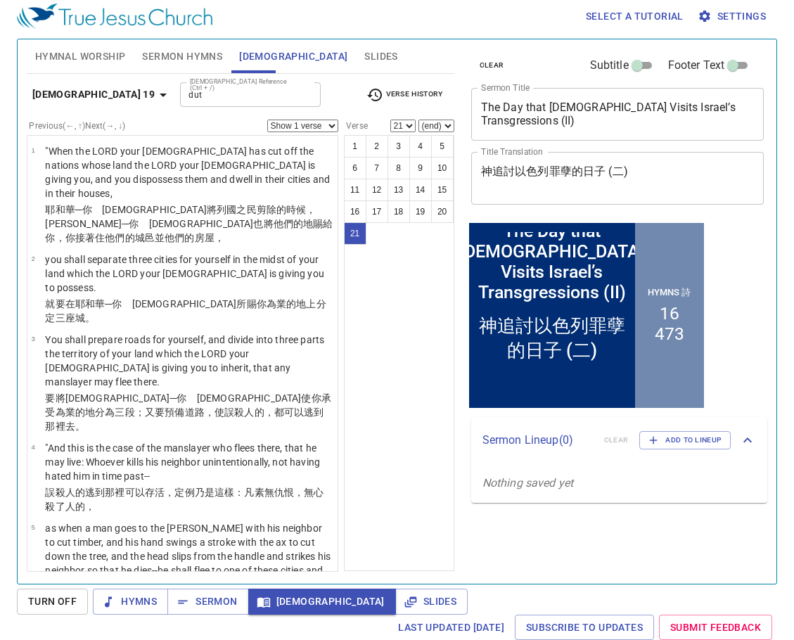
scroll to position [1162, 0]
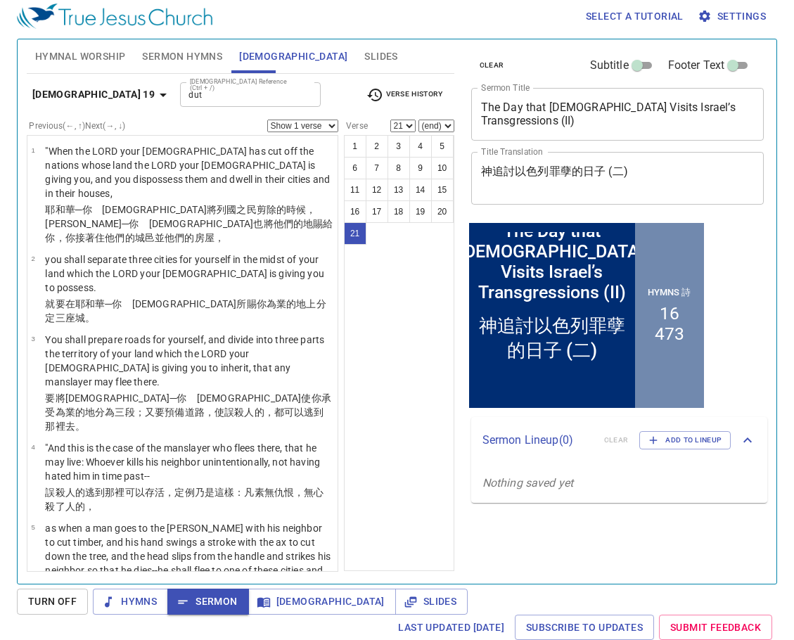
scroll to position [1162, 0]
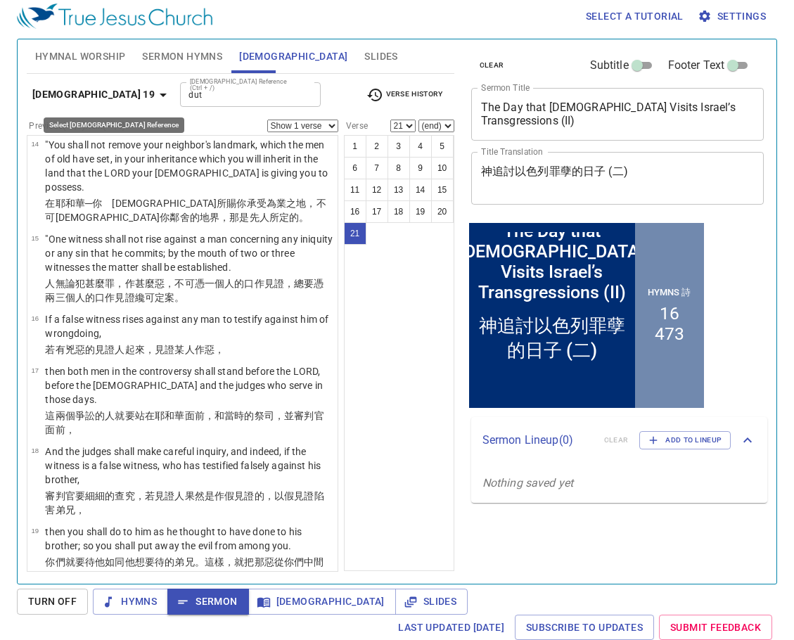
click at [115, 99] on b "[DEMOGRAPHIC_DATA] 19" at bounding box center [93, 95] width 122 height 18
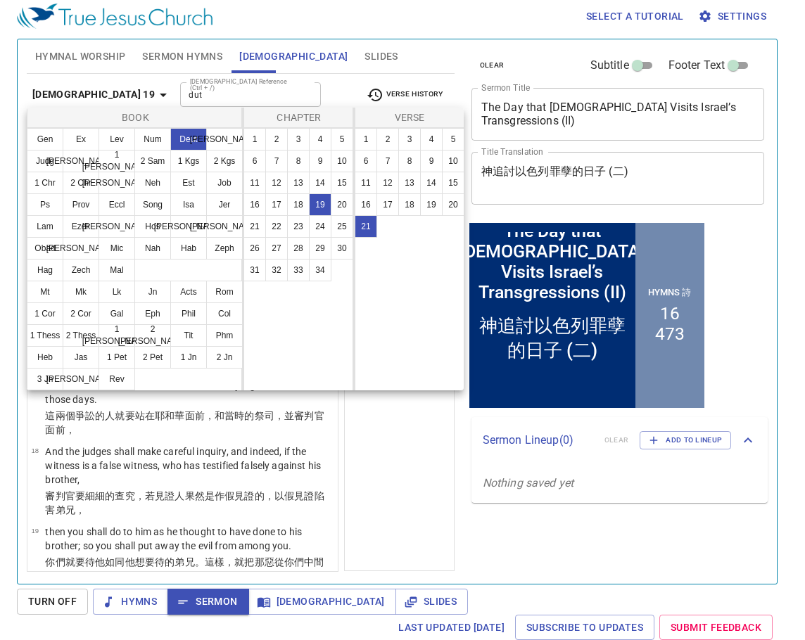
drag, startPoint x: 231, startPoint y: 227, endPoint x: 252, endPoint y: 208, distance: 27.9
click at [234, 225] on button "[PERSON_NAME]" at bounding box center [224, 226] width 37 height 23
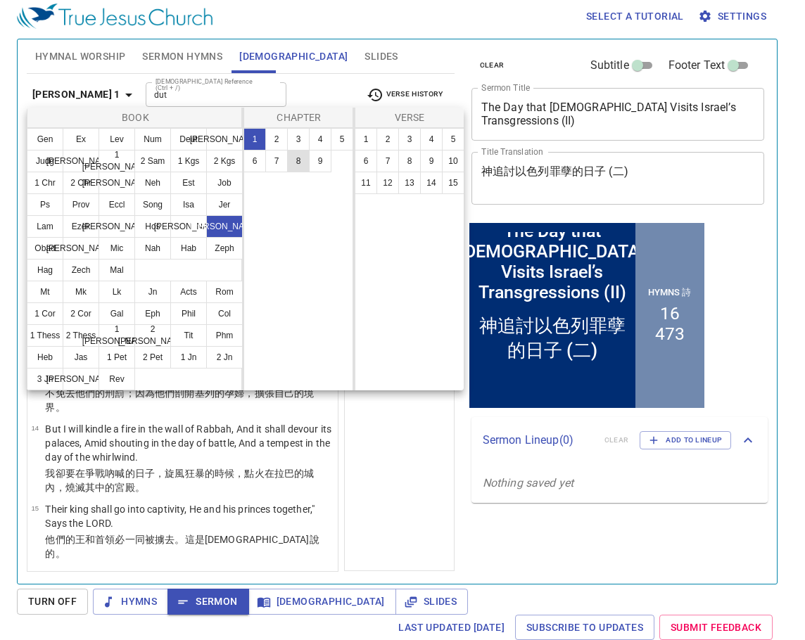
scroll to position [0, 0]
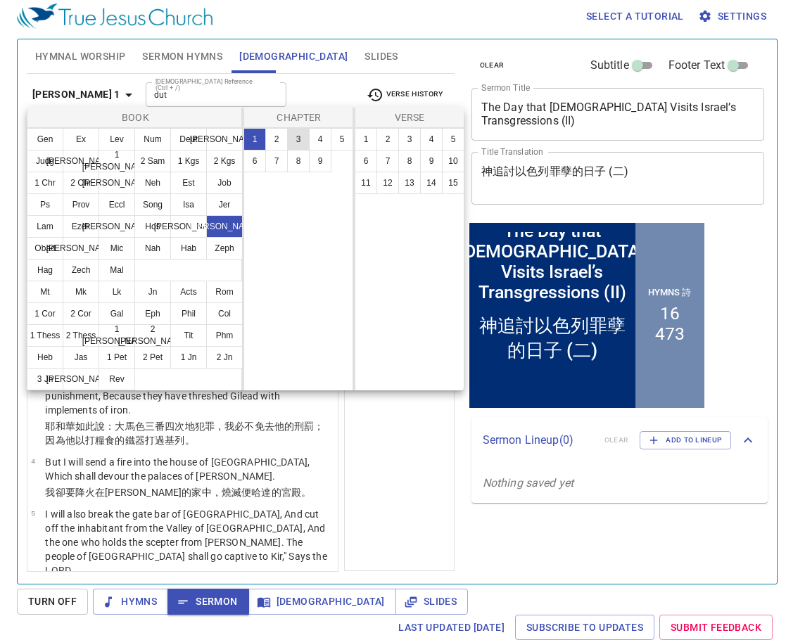
click at [301, 139] on button "3" at bounding box center [298, 139] width 23 height 23
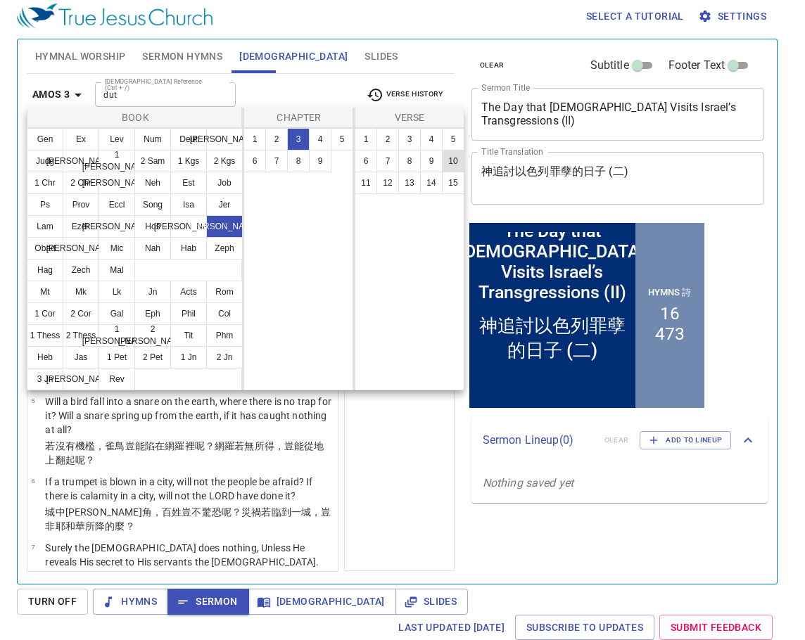
click at [450, 160] on button "10" at bounding box center [453, 161] width 23 height 23
select select "10"
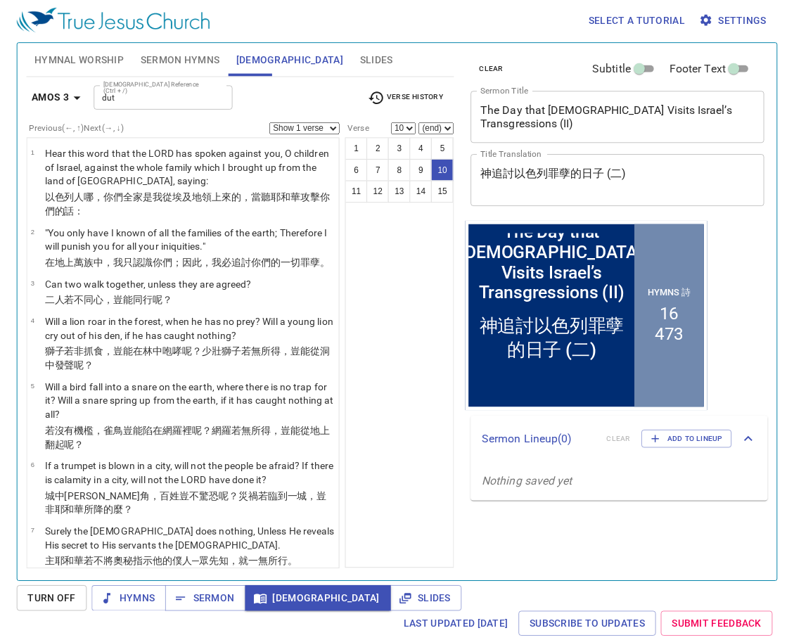
scroll to position [402, 0]
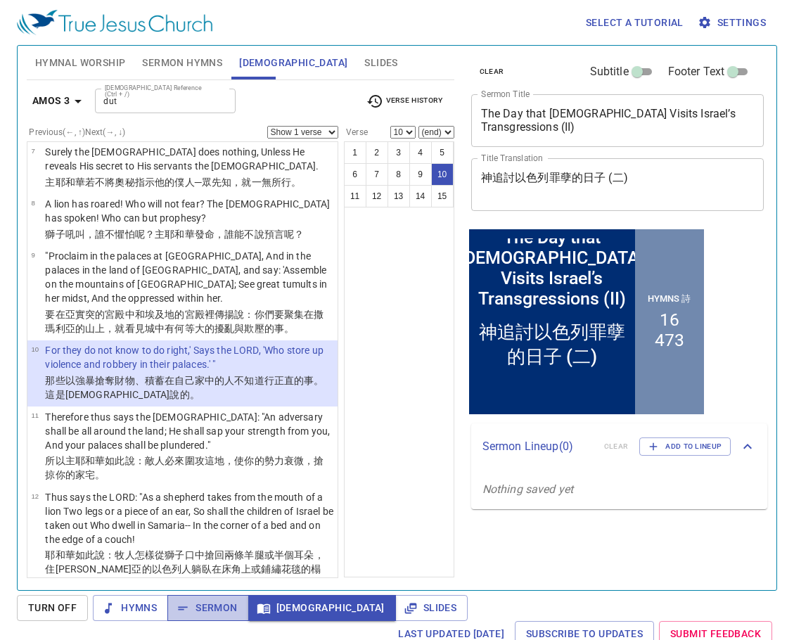
click at [217, 604] on span "Sermon" at bounding box center [208, 608] width 58 height 18
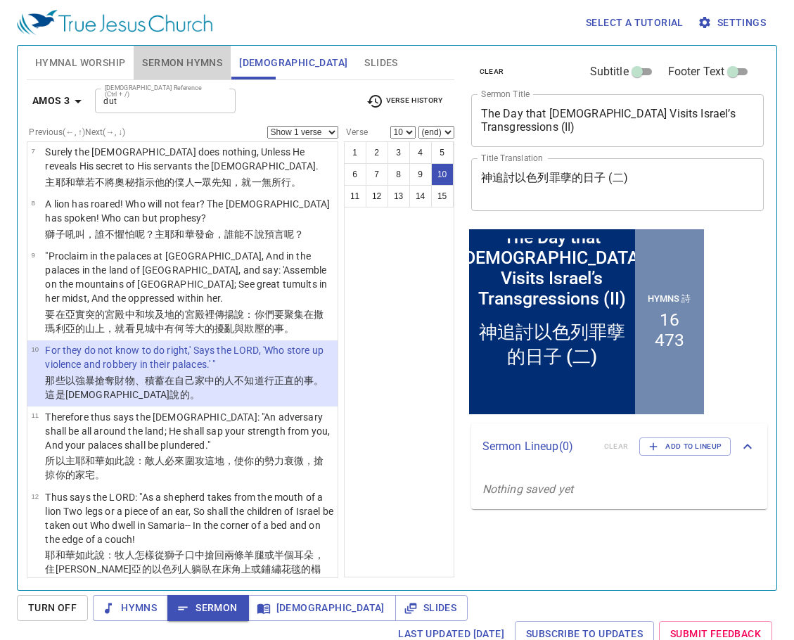
click at [173, 61] on span "Sermon Hymns" at bounding box center [182, 63] width 80 height 18
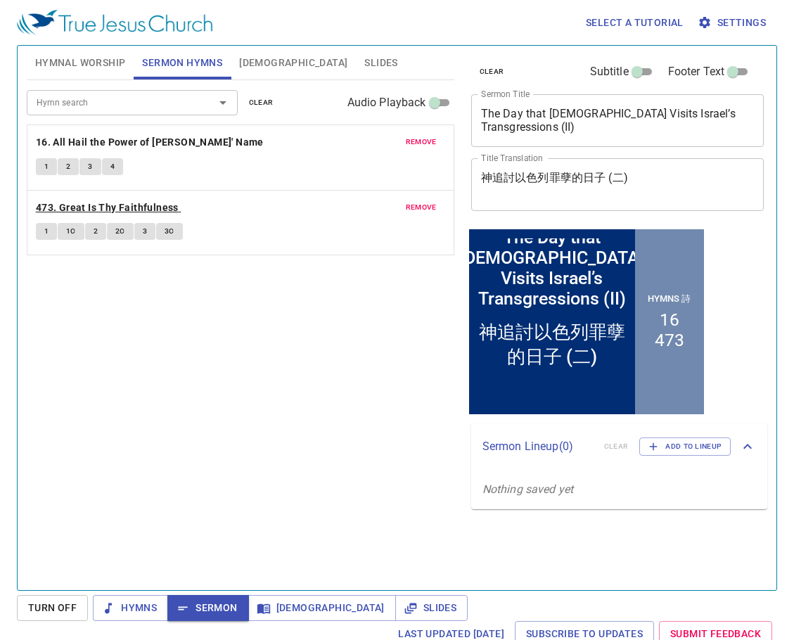
click at [89, 208] on b "473. Great Is Thy Faithfulness" at bounding box center [107, 208] width 143 height 18
click at [50, 229] on button "1" at bounding box center [46, 231] width 21 height 17
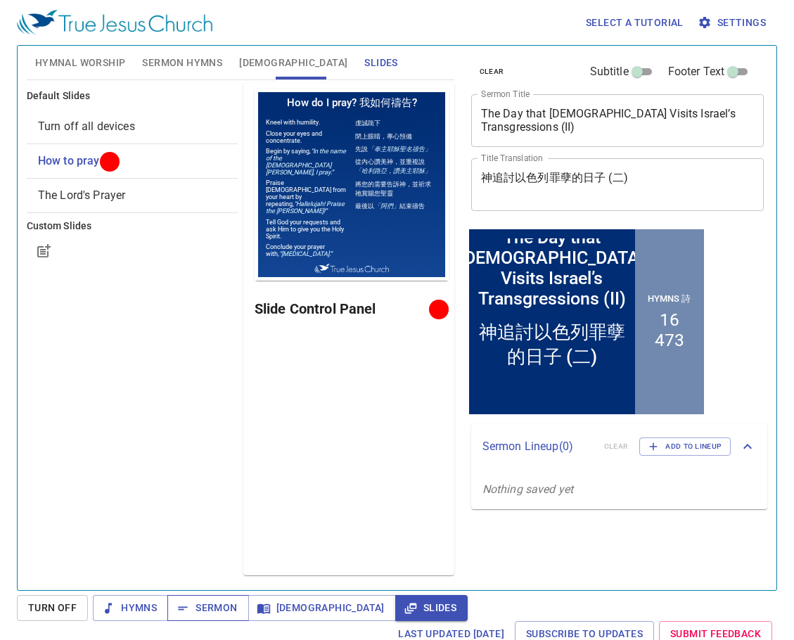
drag, startPoint x: 200, startPoint y: 612, endPoint x: 215, endPoint y: 605, distance: 17.0
click at [206, 609] on span "Sermon" at bounding box center [208, 608] width 58 height 18
